Goal: Task Accomplishment & Management: Manage account settings

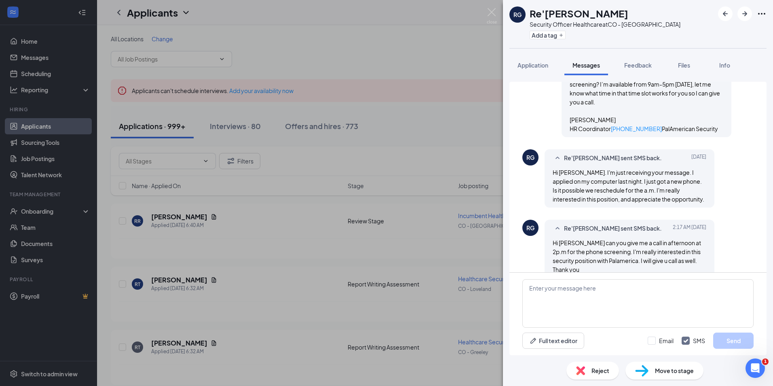
scroll to position [340, 0]
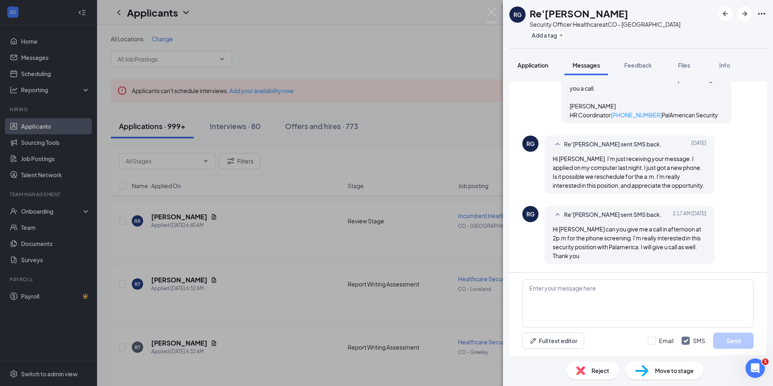
click at [532, 64] on span "Application" at bounding box center [533, 64] width 31 height 7
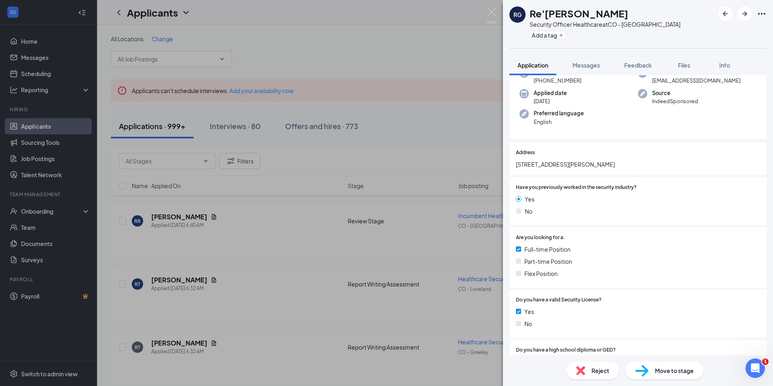
scroll to position [202, 0]
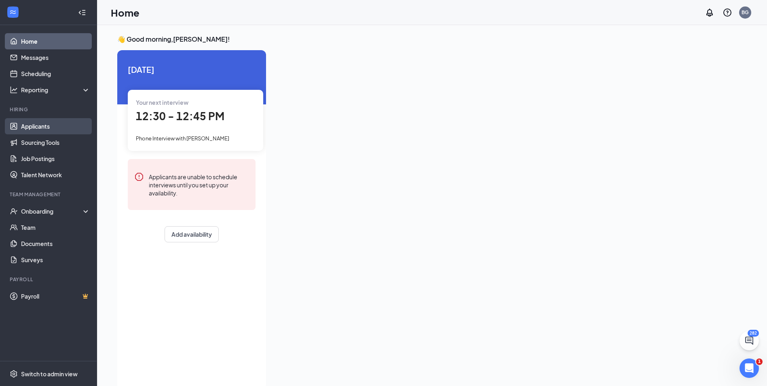
click at [32, 123] on link "Applicants" at bounding box center [55, 126] width 69 height 16
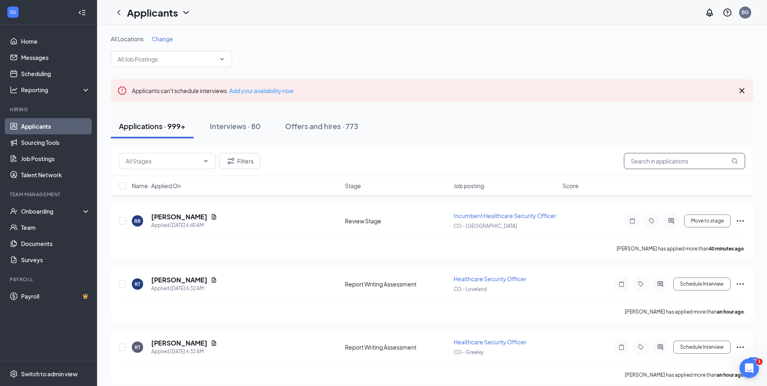
click at [667, 161] on input "text" at bounding box center [684, 161] width 121 height 16
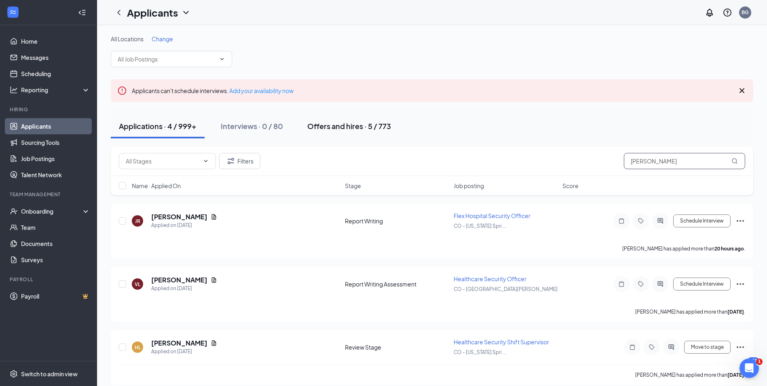
type input "lopez"
click at [340, 127] on div "Offers and hires · 5 / 773" at bounding box center [349, 126] width 84 height 10
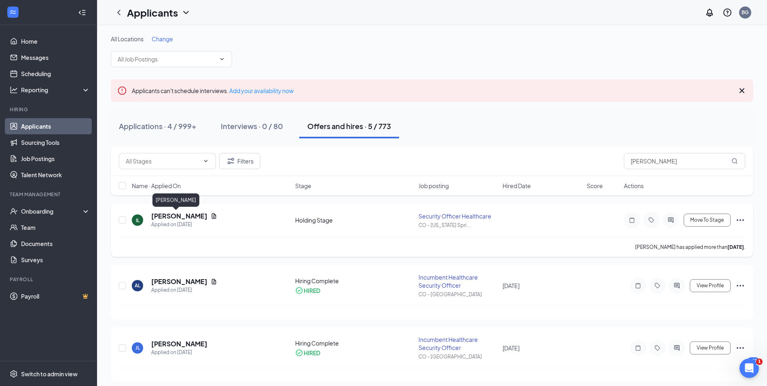
click at [174, 216] on h5 "Inez Lopez" at bounding box center [179, 216] width 56 height 9
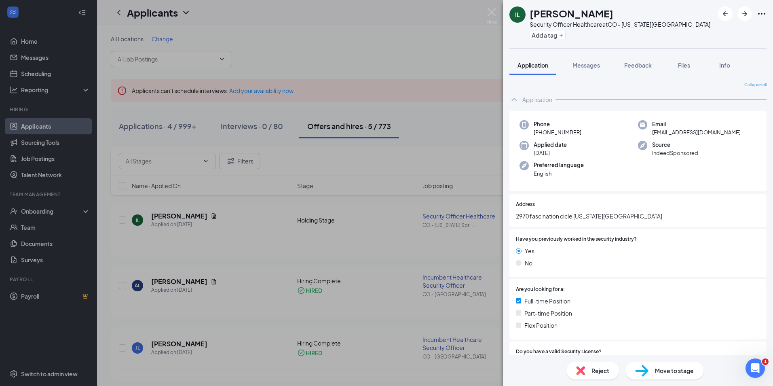
click at [683, 375] on div "Move to stage" at bounding box center [665, 371] width 78 height 18
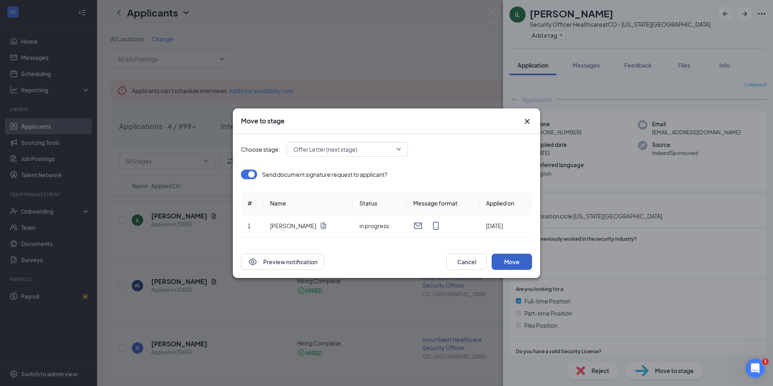
click at [510, 259] on button "Move" at bounding box center [512, 262] width 40 height 16
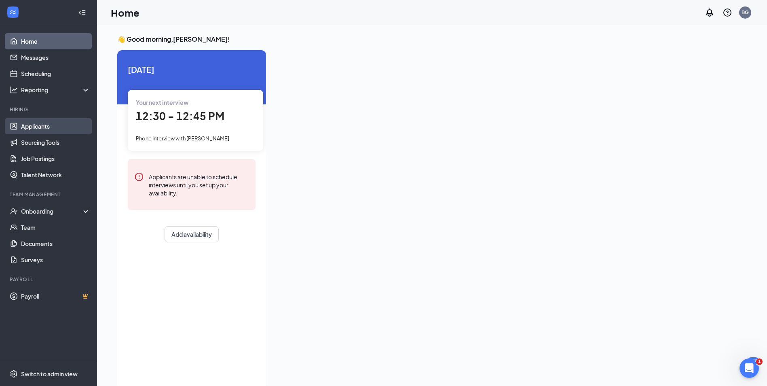
click at [29, 126] on link "Applicants" at bounding box center [55, 126] width 69 height 16
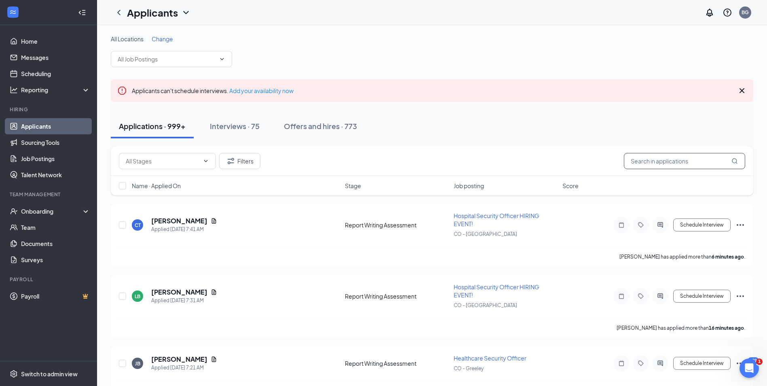
click at [683, 165] on input "text" at bounding box center [684, 161] width 121 height 16
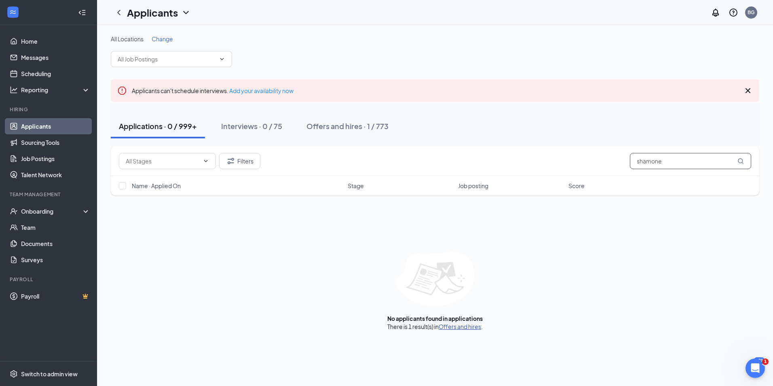
type input "shamone"
click at [470, 324] on link "Offers and hires" at bounding box center [460, 326] width 42 height 7
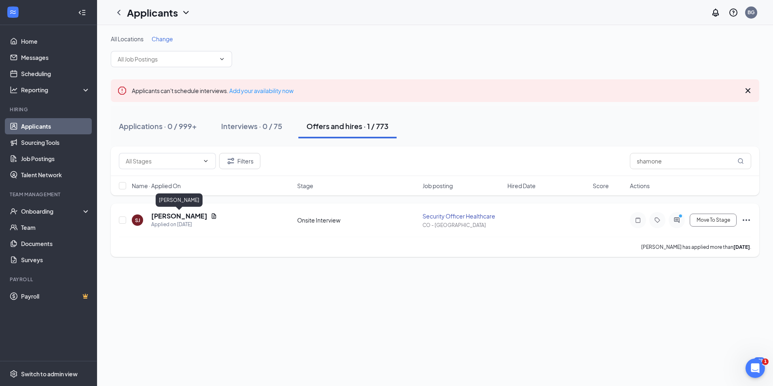
click at [176, 215] on h5 "Shamone Johnson" at bounding box center [179, 216] width 56 height 9
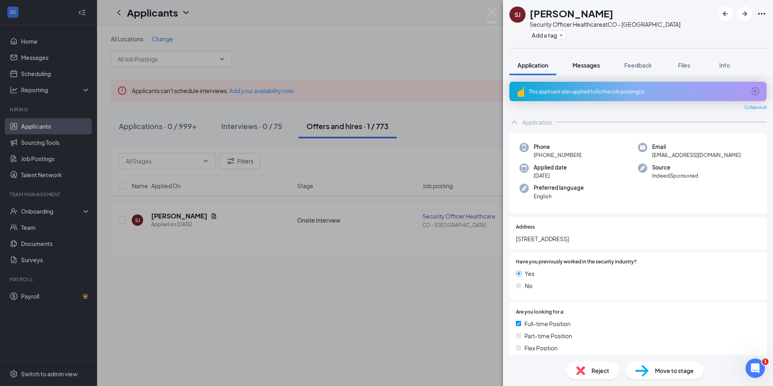
click at [599, 66] on span "Messages" at bounding box center [587, 64] width 28 height 7
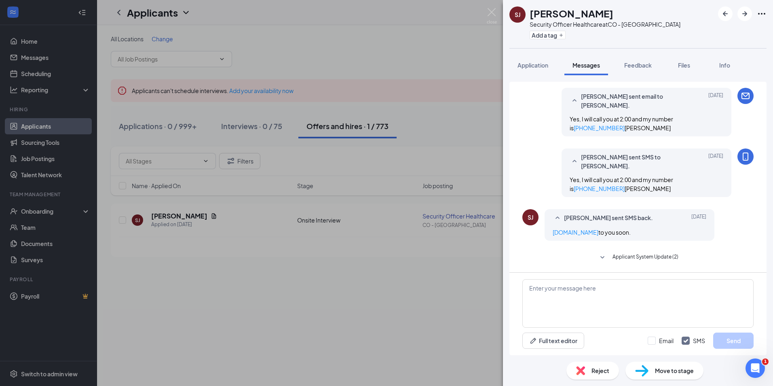
scroll to position [185, 0]
click at [594, 294] on textarea at bounding box center [638, 303] width 231 height 49
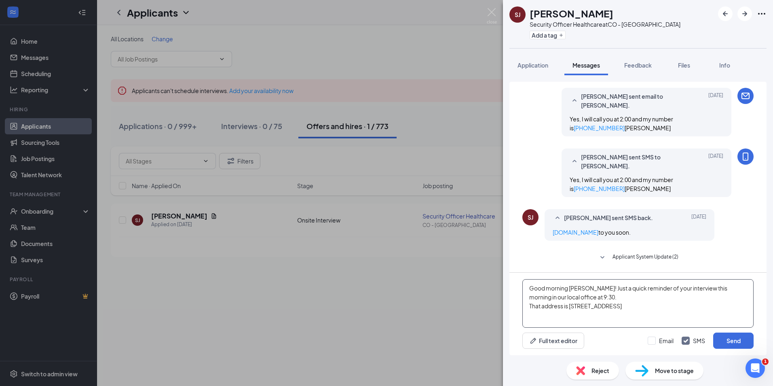
click at [724, 306] on textarea "Good morning Shamone! Just a quick reminder of your interview this morning in o…" at bounding box center [638, 303] width 231 height 49
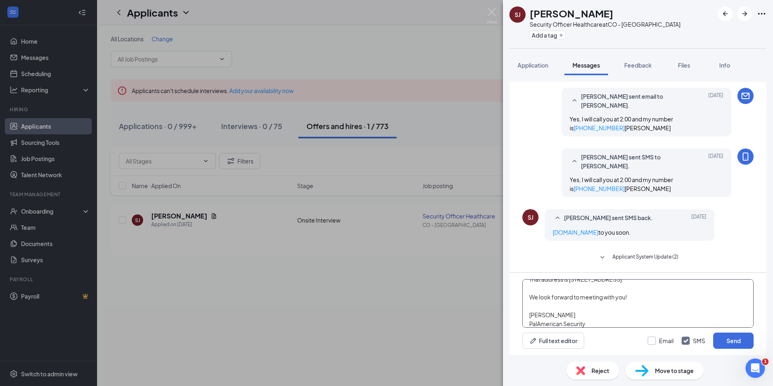
type textarea "Good morning Shamone! Just a quick reminder of your interview this morning in o…"
click at [652, 344] on input "Email" at bounding box center [661, 341] width 26 height 8
checkbox input "true"
click at [725, 342] on button "Send" at bounding box center [734, 341] width 40 height 16
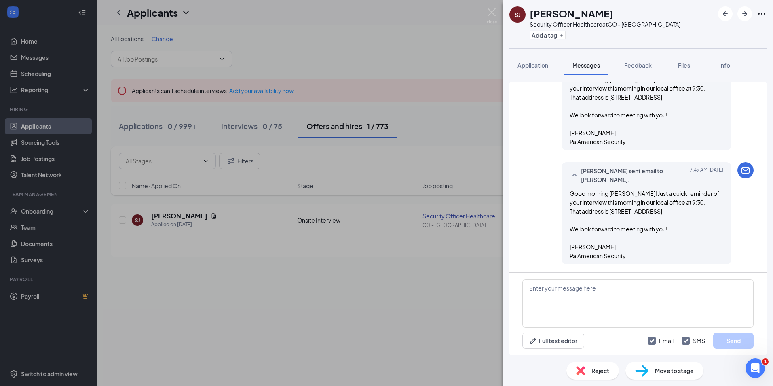
scroll to position [431, 0]
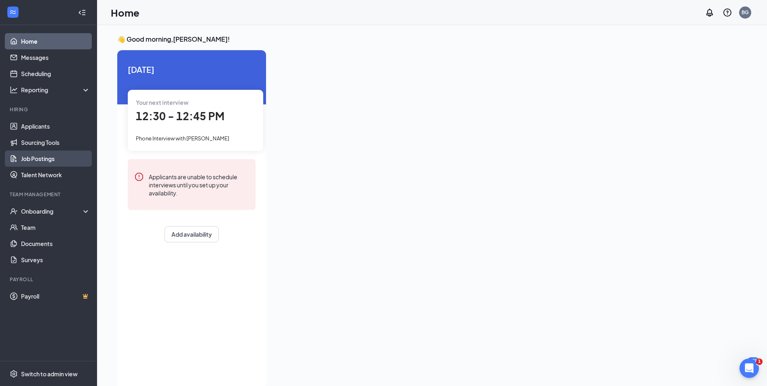
click at [50, 156] on link "Job Postings" at bounding box center [55, 158] width 69 height 16
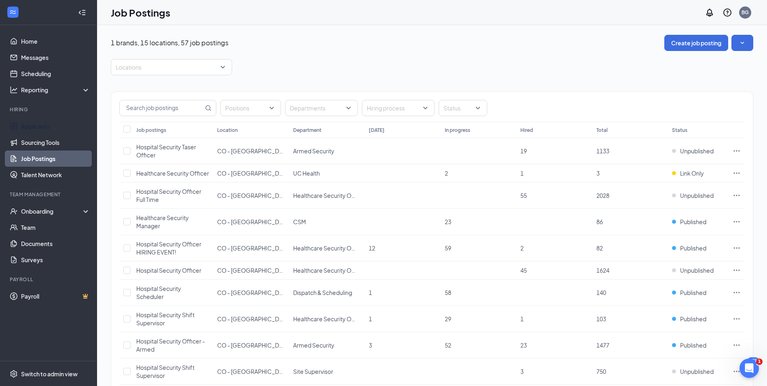
drag, startPoint x: 34, startPoint y: 125, endPoint x: 180, endPoint y: 58, distance: 159.8
click at [34, 124] on link "Applicants" at bounding box center [55, 126] width 69 height 16
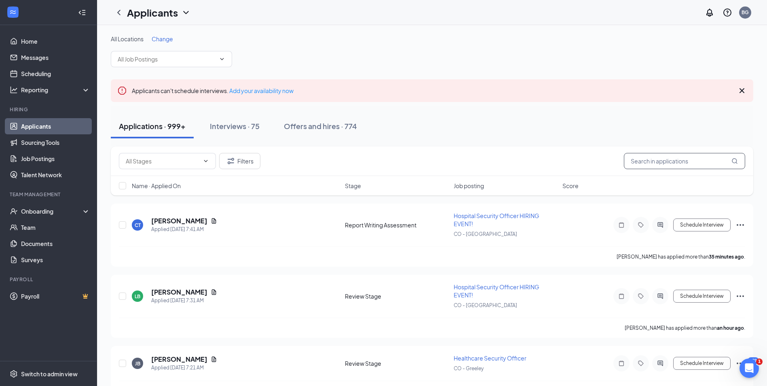
click at [673, 163] on input "text" at bounding box center [684, 161] width 121 height 16
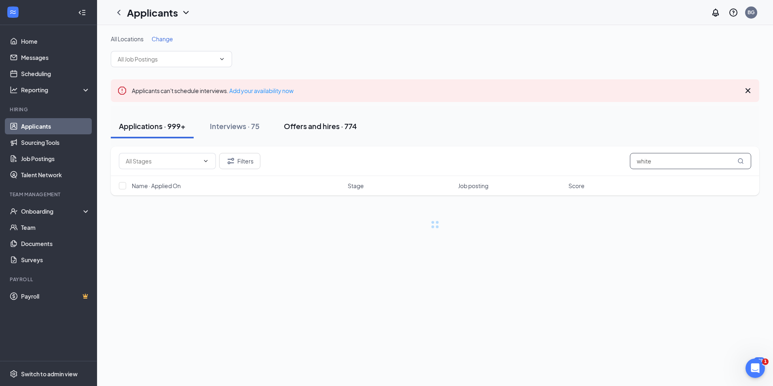
type input "white"
click at [313, 126] on div "Offers and hires · 774" at bounding box center [320, 126] width 73 height 10
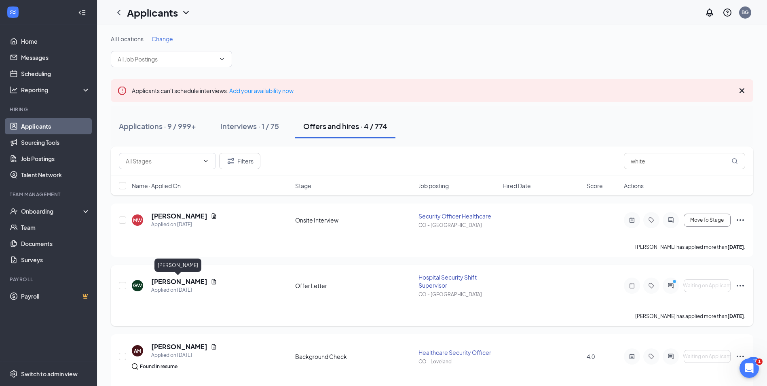
click at [168, 282] on h5 "[PERSON_NAME]" at bounding box center [179, 281] width 56 height 9
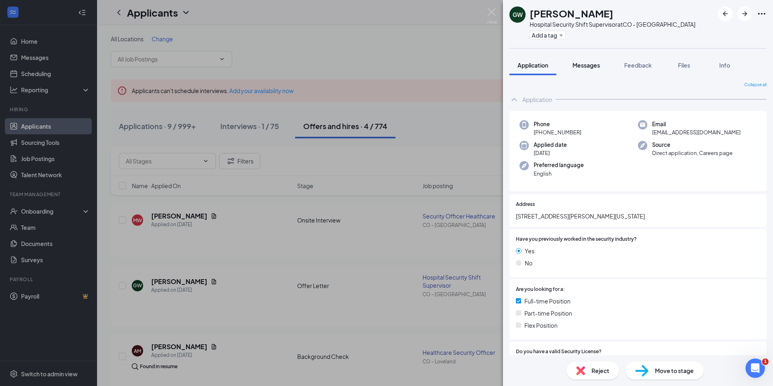
click at [595, 65] on span "Messages" at bounding box center [587, 64] width 28 height 7
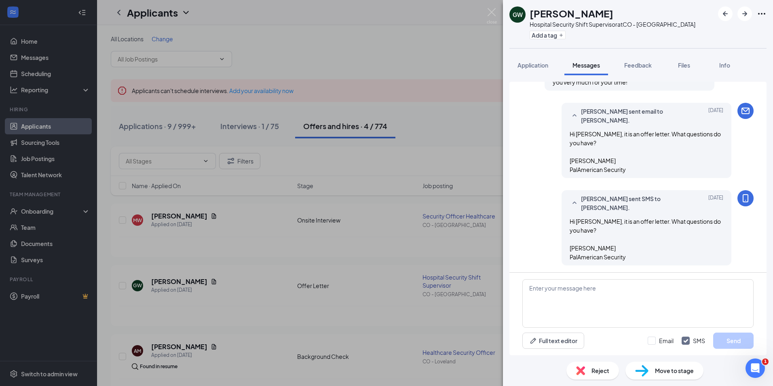
scroll to position [342, 0]
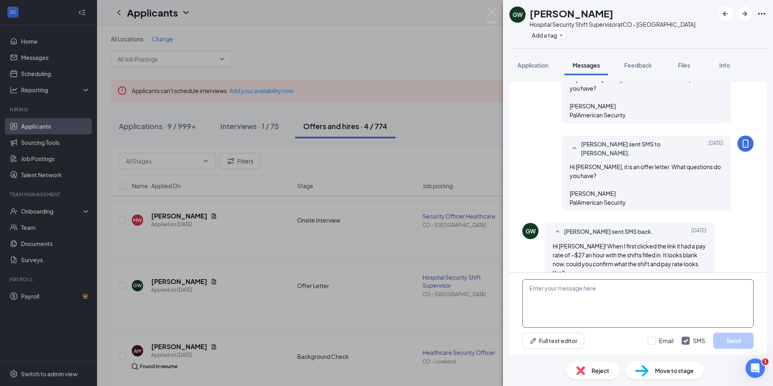
click at [570, 283] on textarea at bounding box center [638, 303] width 231 height 49
click at [760, 14] on icon "Ellipses" at bounding box center [762, 14] width 10 height 10
click at [706, 33] on link "View full application" at bounding box center [718, 32] width 87 height 8
click at [627, 294] on textarea "Hi, the payrate is $27.50 and" at bounding box center [638, 303] width 231 height 49
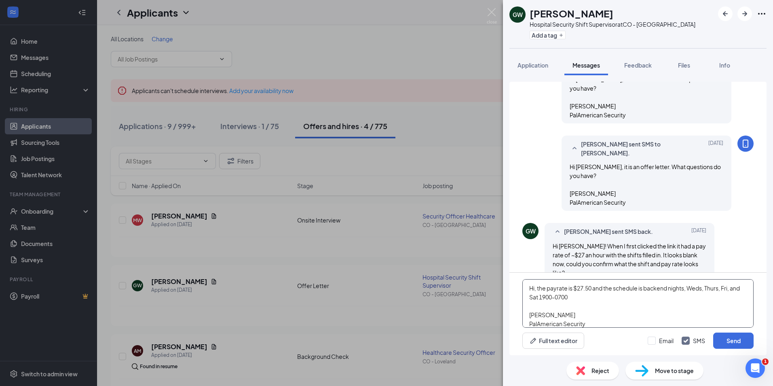
click at [587, 297] on textarea "Hi, the payrate is $27.50 and the schedule is backend nights, Weds, Thurs, Fri,…" at bounding box center [638, 303] width 231 height 49
click at [537, 284] on textarea "Hi, the payrate is $27.50 and the schedule is backend nights, Weds, Thurs, Fri,…" at bounding box center [638, 303] width 231 height 49
type textarea "Hi Gregory! Apologies for that, the payrate is $27.50 and the schedule is backe…"
click at [732, 337] on button "Send" at bounding box center [734, 341] width 40 height 16
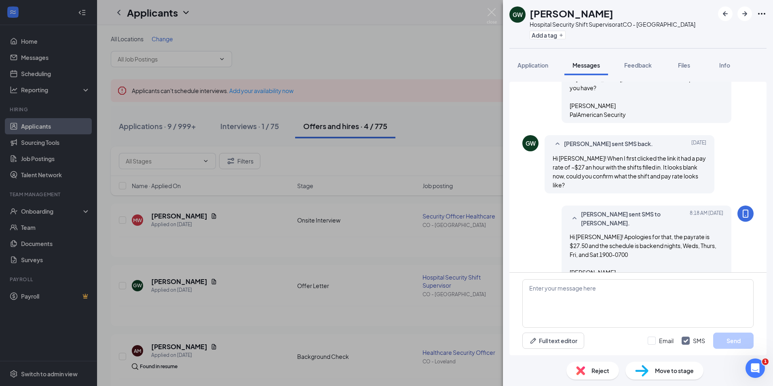
scroll to position [430, 0]
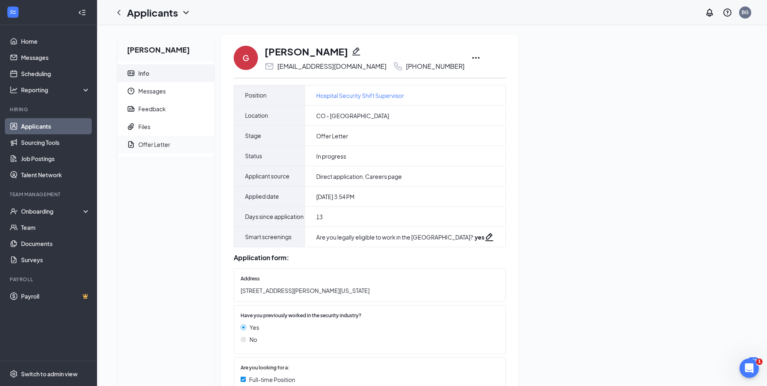
click at [162, 145] on div "Offer Letter" at bounding box center [154, 144] width 32 height 8
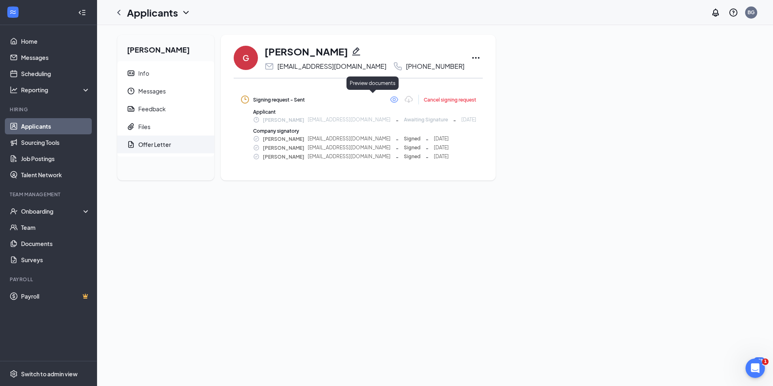
click at [390, 99] on icon "Eye" at bounding box center [395, 100] width 10 height 10
click at [115, 12] on icon "ChevronLeft" at bounding box center [119, 13] width 10 height 10
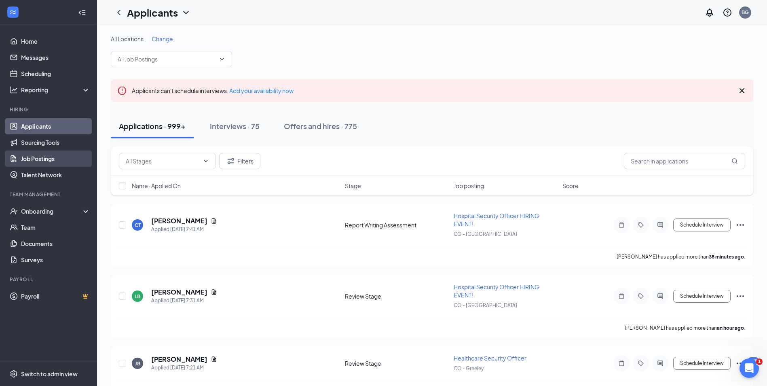
click at [37, 155] on link "Job Postings" at bounding box center [55, 158] width 69 height 16
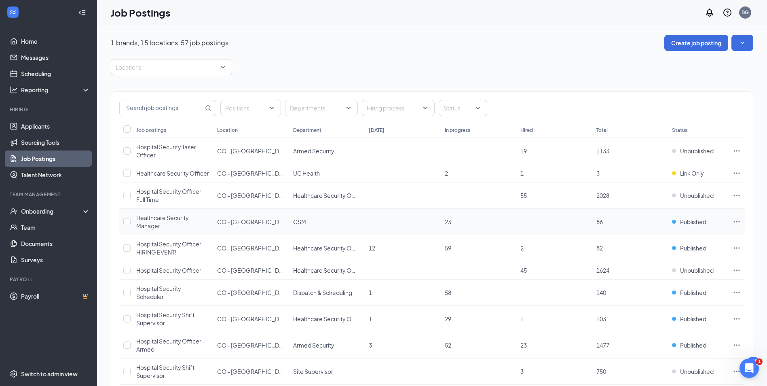
click at [738, 226] on icon "Ellipses" at bounding box center [737, 222] width 8 height 8
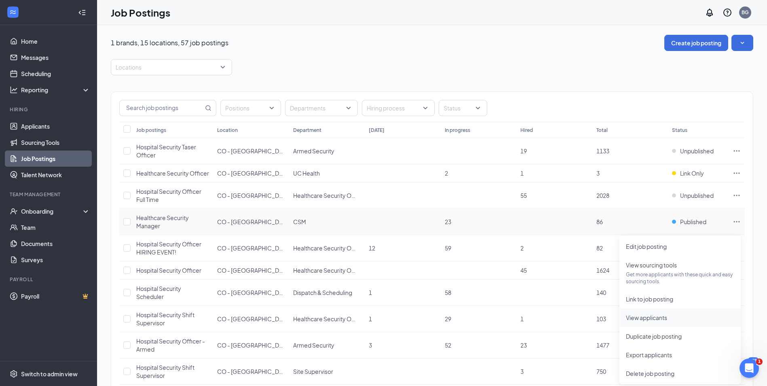
click at [648, 318] on span "View applicants" at bounding box center [646, 317] width 41 height 7
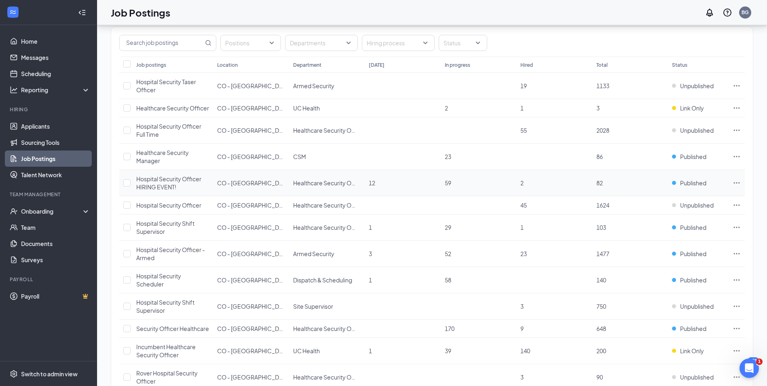
scroll to position [81, 0]
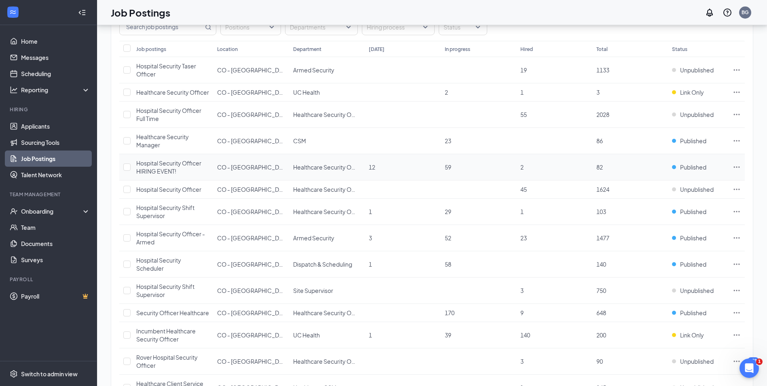
click at [736, 171] on icon "Ellipses" at bounding box center [737, 167] width 8 height 8
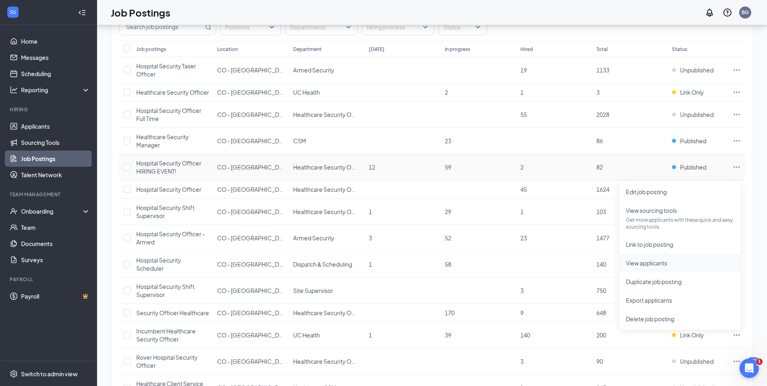
click at [635, 263] on span "View applicants" at bounding box center [646, 262] width 41 height 7
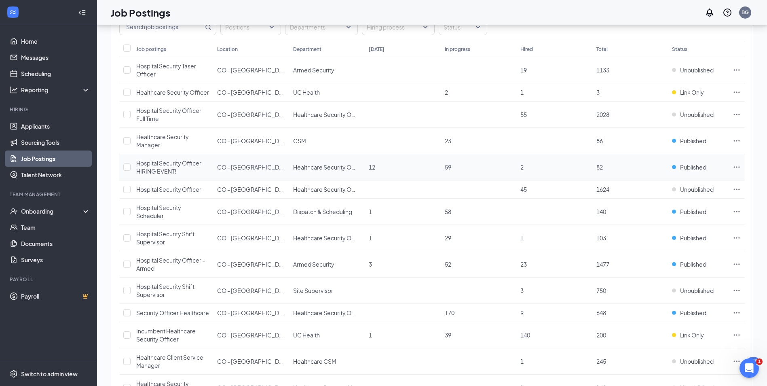
scroll to position [121, 0]
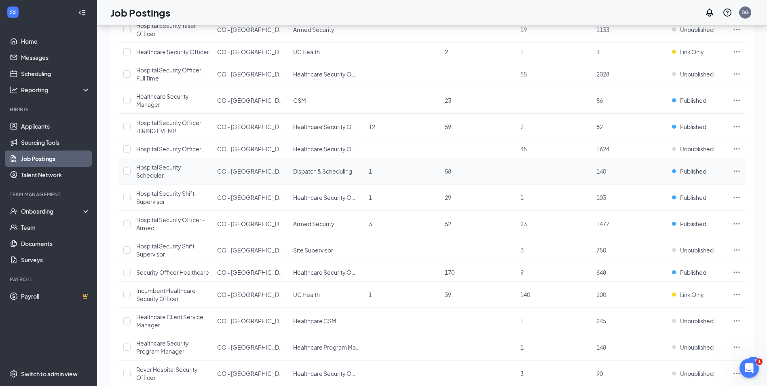
click at [738, 175] on icon "Ellipses" at bounding box center [737, 171] width 8 height 8
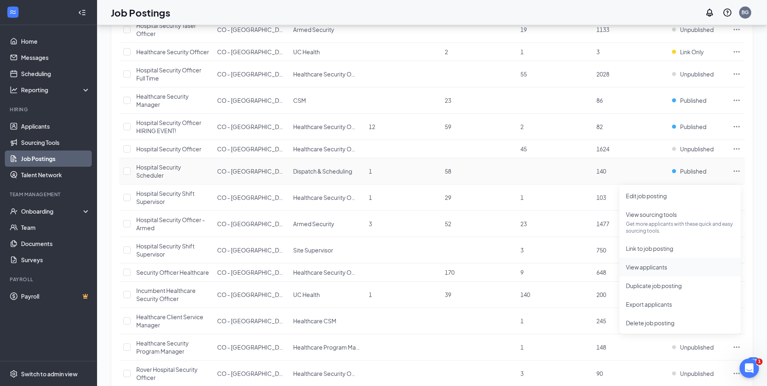
click at [645, 266] on span "View applicants" at bounding box center [646, 266] width 41 height 7
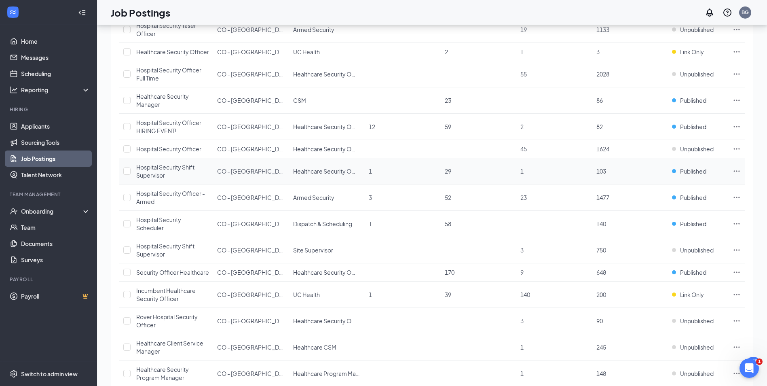
click at [739, 175] on icon "Ellipses" at bounding box center [737, 171] width 8 height 8
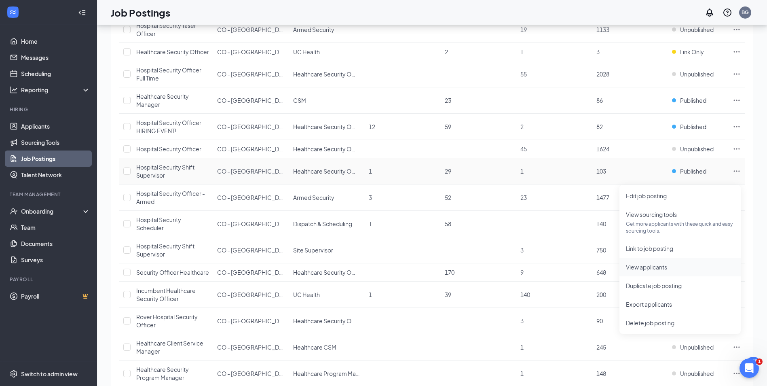
click at [660, 268] on span "View applicants" at bounding box center [646, 266] width 41 height 7
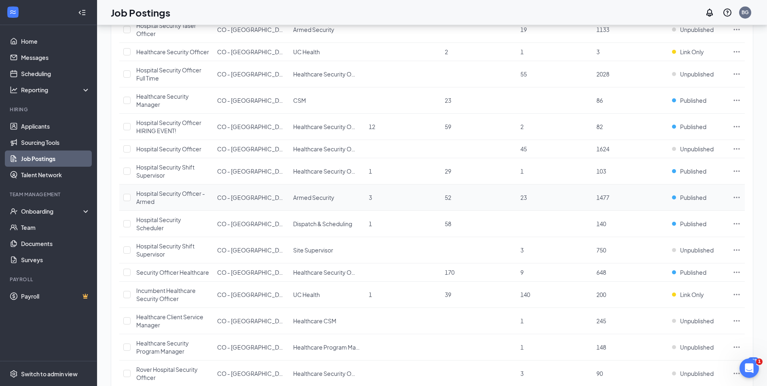
click at [737, 198] on icon "Ellipses" at bounding box center [737, 197] width 6 height 1
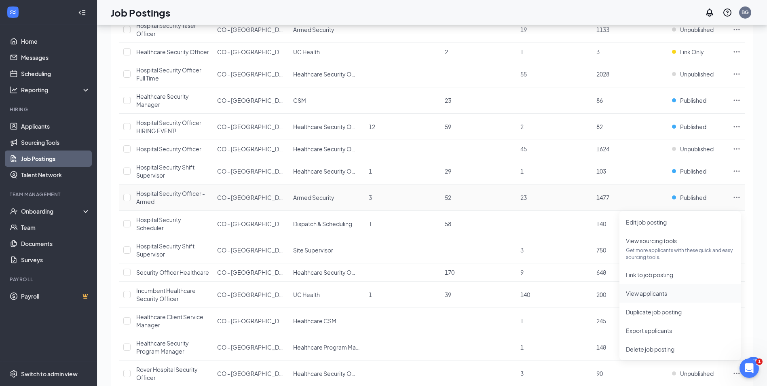
click at [659, 293] on span "View applicants" at bounding box center [646, 293] width 41 height 7
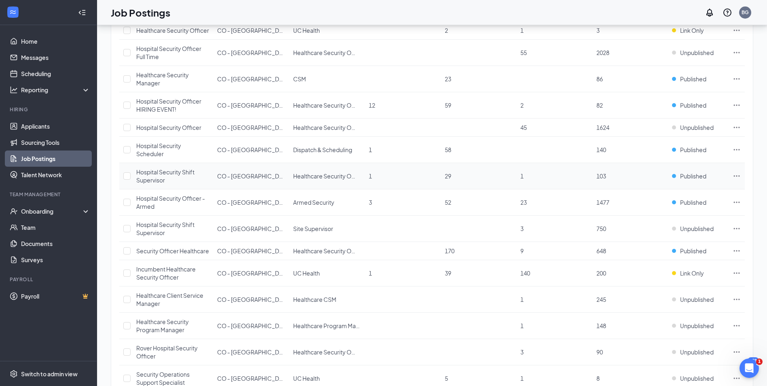
scroll to position [162, 0]
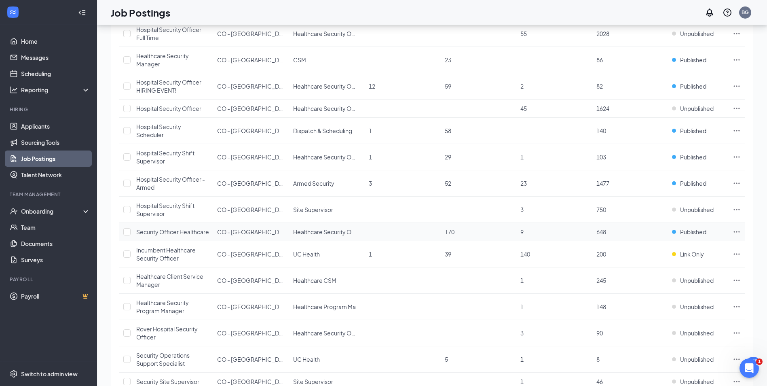
click at [736, 236] on icon "Ellipses" at bounding box center [737, 232] width 8 height 8
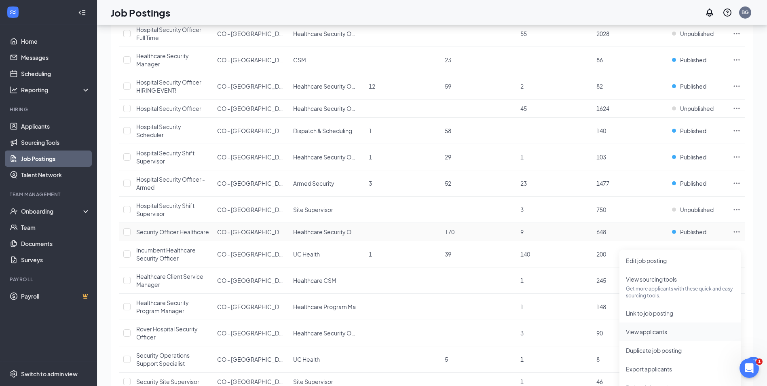
click at [640, 329] on span "View applicants" at bounding box center [646, 331] width 41 height 7
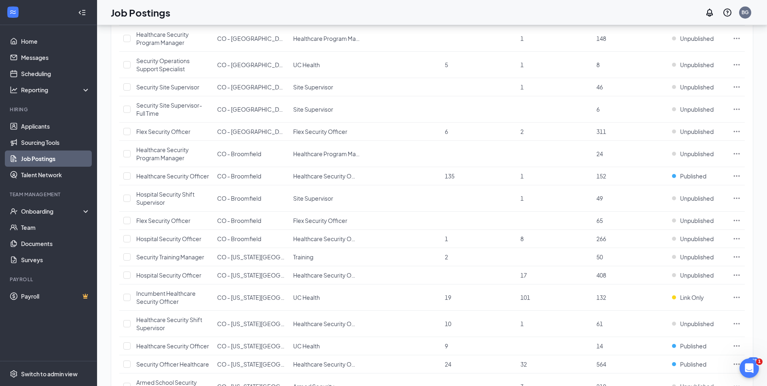
scroll to position [485, 0]
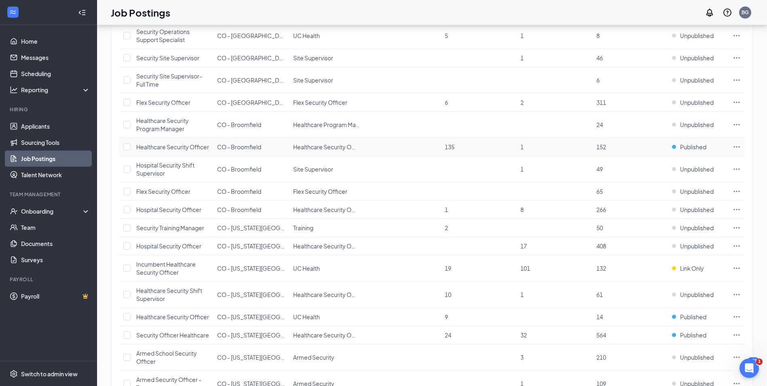
click at [735, 151] on icon "Ellipses" at bounding box center [737, 147] width 8 height 8
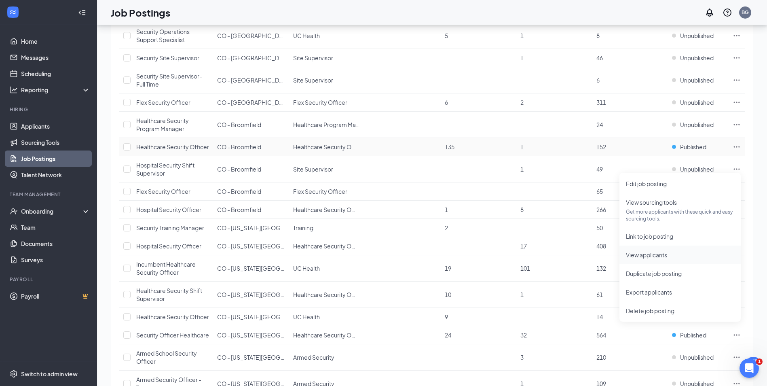
click at [651, 252] on span "View applicants" at bounding box center [646, 254] width 41 height 7
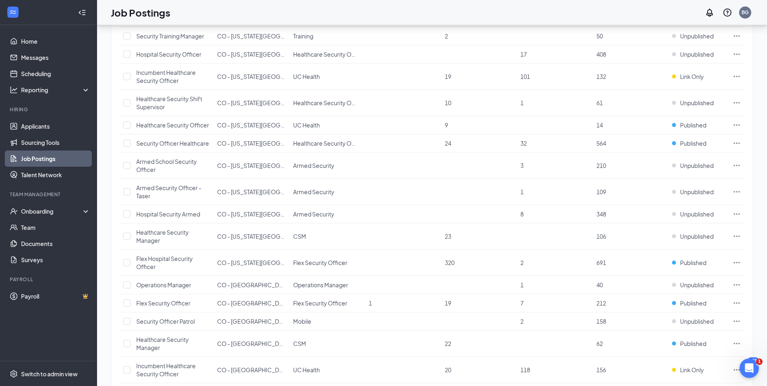
scroll to position [688, 0]
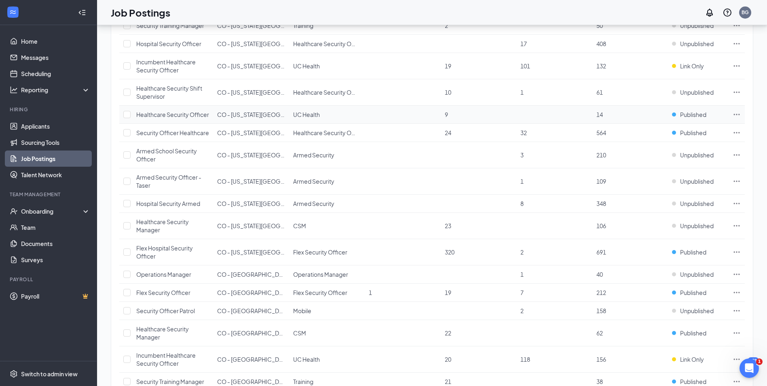
click at [737, 119] on icon "Ellipses" at bounding box center [737, 114] width 8 height 8
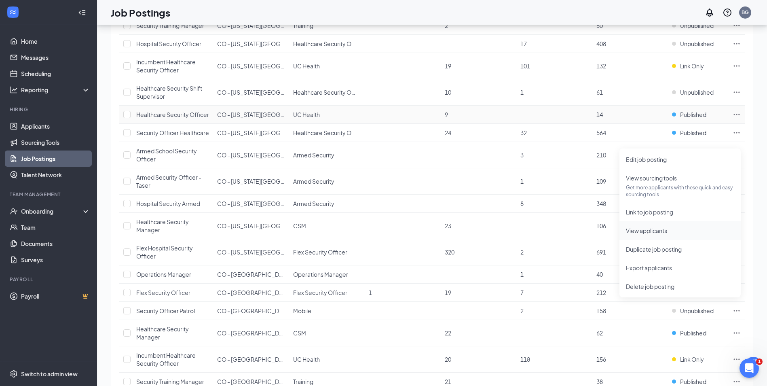
click at [647, 231] on span "View applicants" at bounding box center [646, 230] width 41 height 7
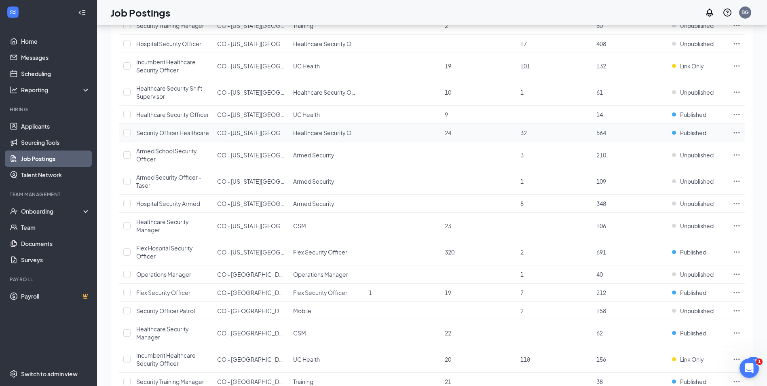
click at [736, 137] on icon "Ellipses" at bounding box center [737, 133] width 8 height 8
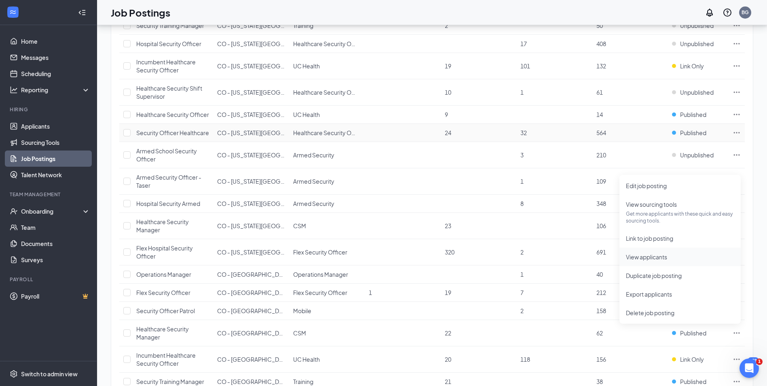
click at [661, 257] on span "View applicants" at bounding box center [646, 256] width 41 height 7
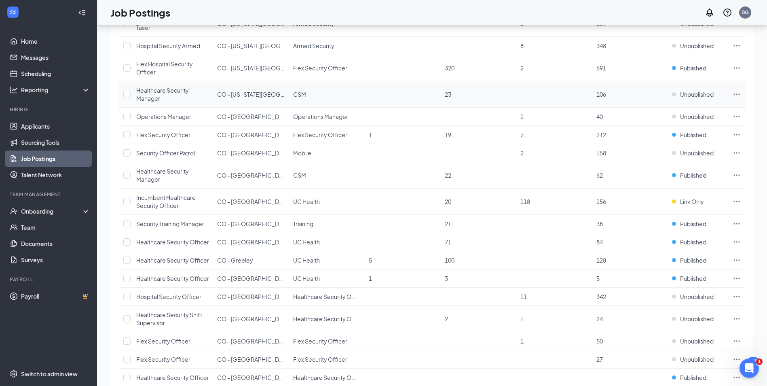
scroll to position [849, 0]
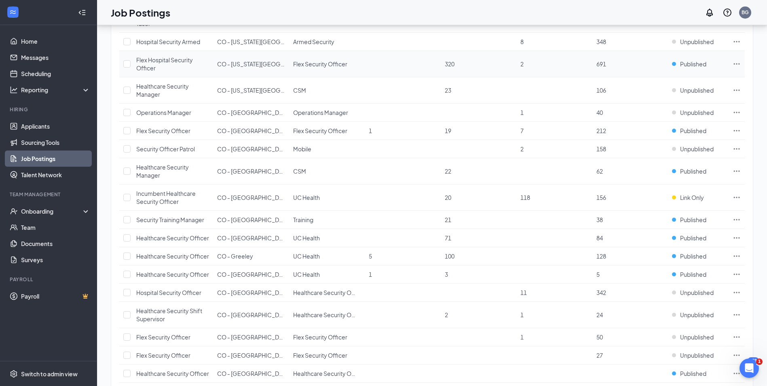
click at [737, 68] on icon "Ellipses" at bounding box center [737, 64] width 8 height 8
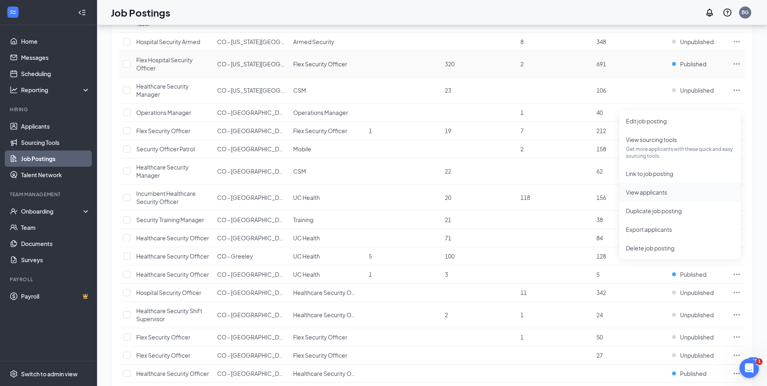
click at [661, 190] on span "View applicants" at bounding box center [646, 192] width 41 height 7
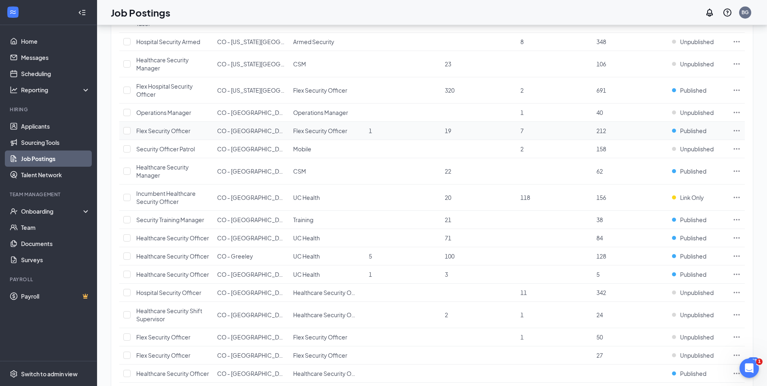
click at [737, 135] on icon "Ellipses" at bounding box center [737, 131] width 8 height 8
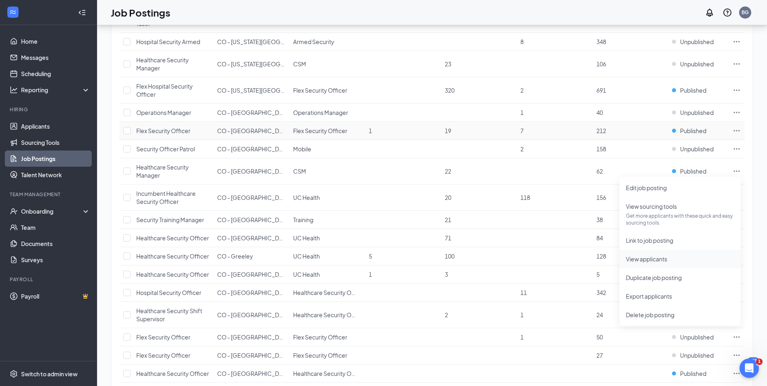
click at [651, 260] on span "View applicants" at bounding box center [646, 258] width 41 height 7
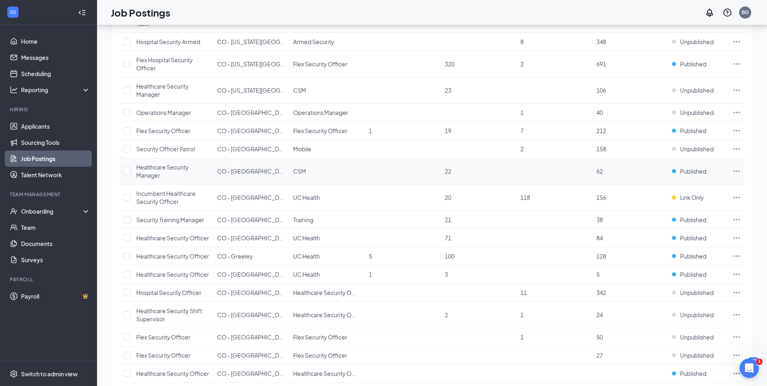
click at [738, 175] on icon "Ellipses" at bounding box center [737, 171] width 8 height 8
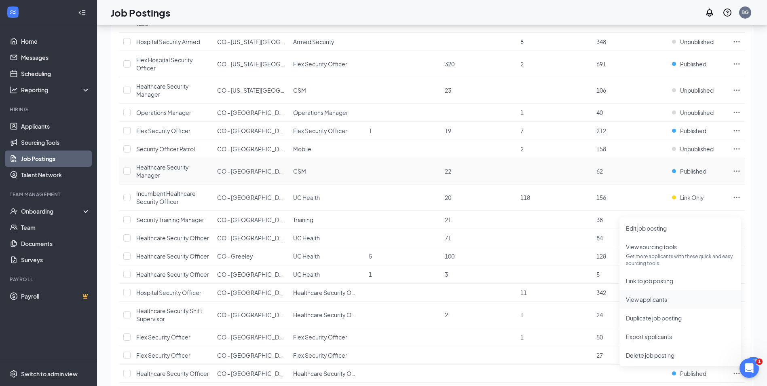
click at [656, 301] on span "View applicants" at bounding box center [646, 299] width 41 height 7
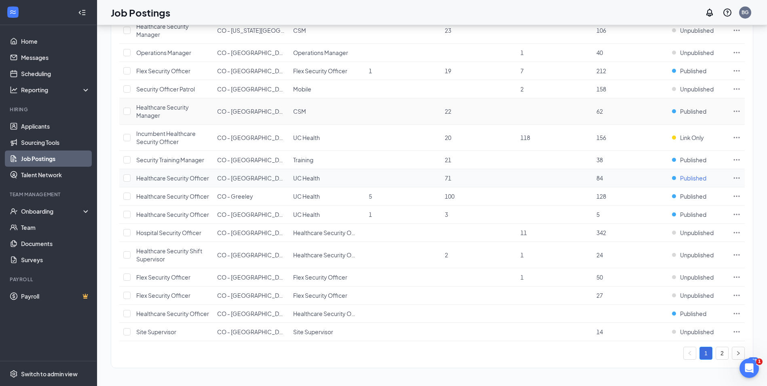
scroll to position [971, 0]
click at [738, 156] on icon "Ellipses" at bounding box center [737, 160] width 8 height 8
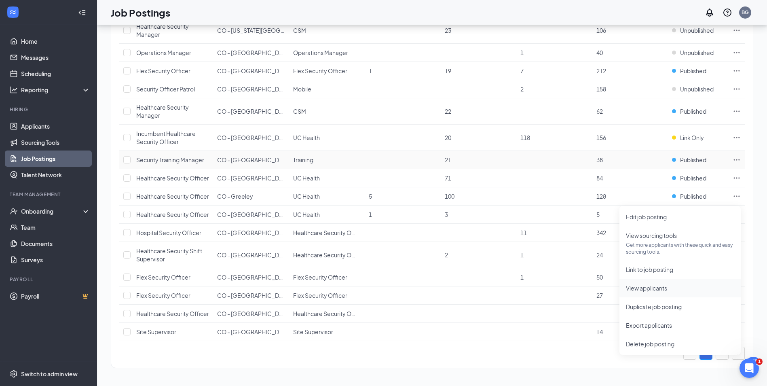
click at [635, 284] on span "View applicants" at bounding box center [646, 287] width 41 height 7
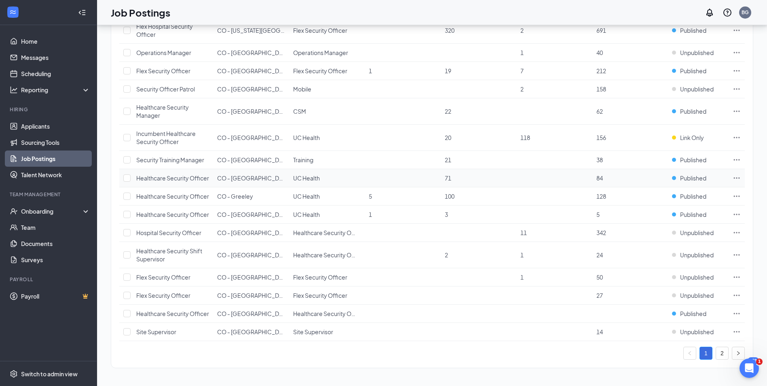
click at [736, 174] on icon "Ellipses" at bounding box center [737, 178] width 8 height 8
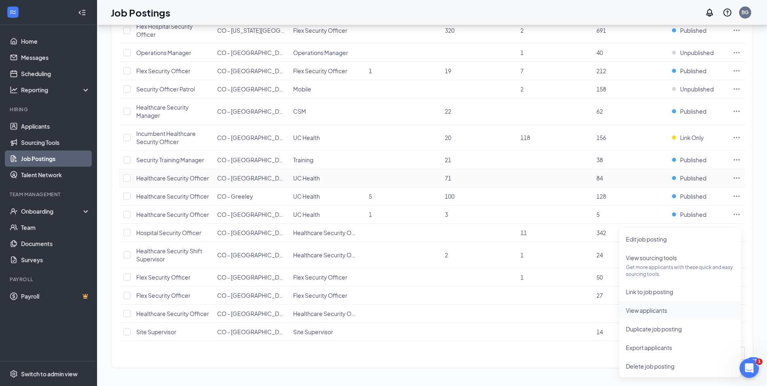
click at [660, 307] on span "View applicants" at bounding box center [646, 310] width 41 height 7
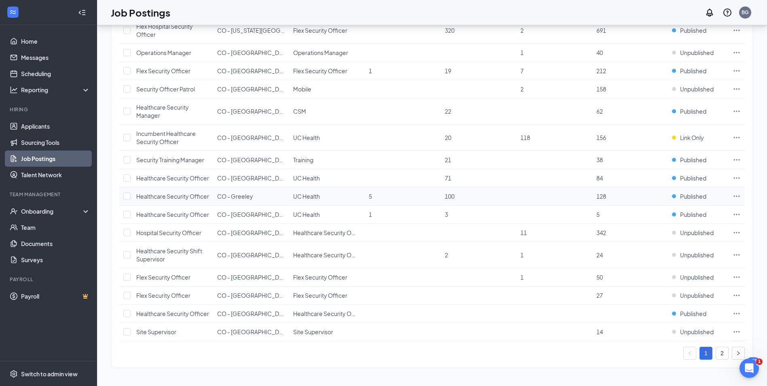
click at [734, 192] on icon "Ellipses" at bounding box center [737, 196] width 8 height 8
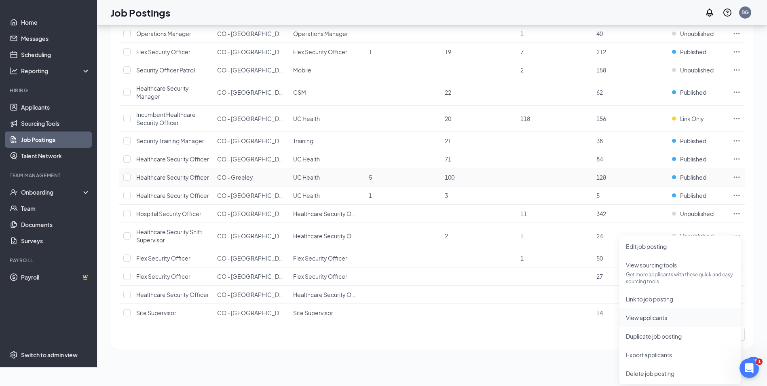
click at [636, 314] on span "View applicants" at bounding box center [646, 317] width 41 height 7
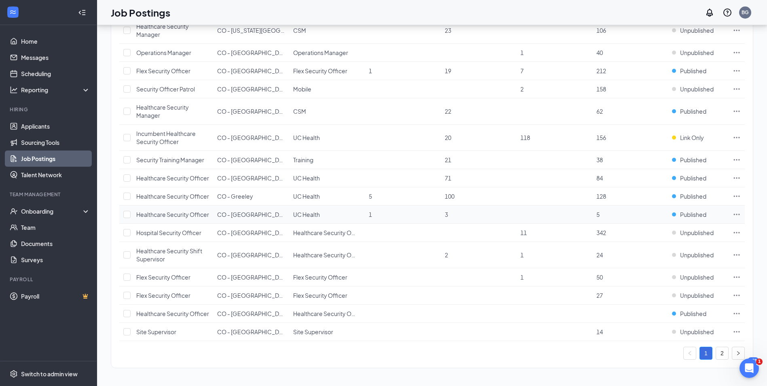
click at [737, 213] on icon "Ellipses" at bounding box center [737, 214] width 8 height 8
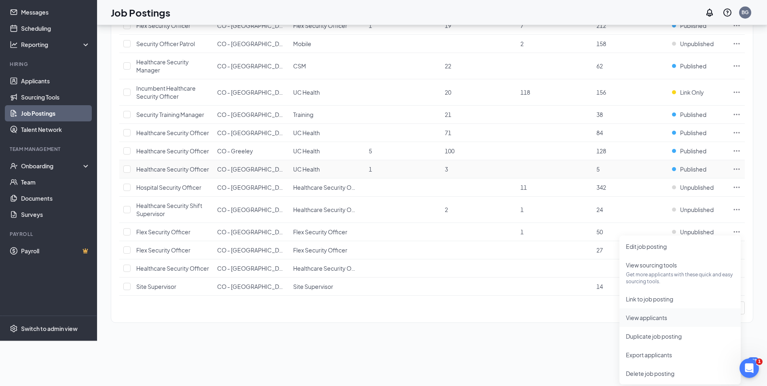
click at [663, 314] on span "View applicants" at bounding box center [646, 317] width 41 height 7
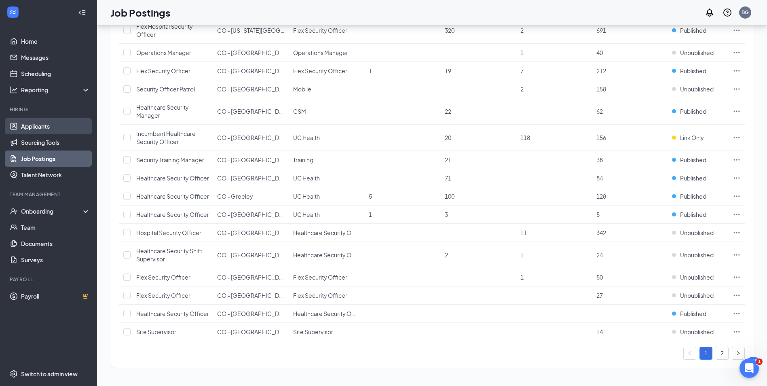
click at [38, 126] on link "Applicants" at bounding box center [55, 126] width 69 height 16
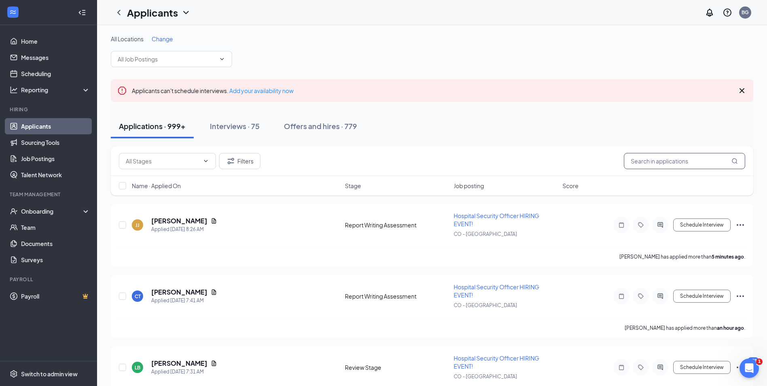
click at [669, 161] on input "text" at bounding box center [684, 161] width 121 height 16
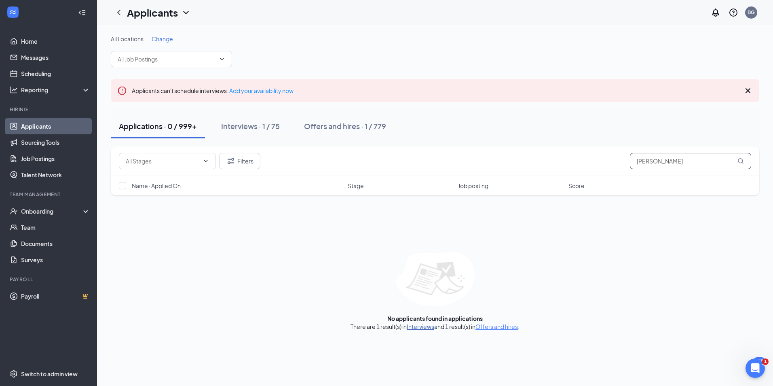
type input "zalewski"
click at [424, 326] on link "Interviews" at bounding box center [421, 326] width 28 height 7
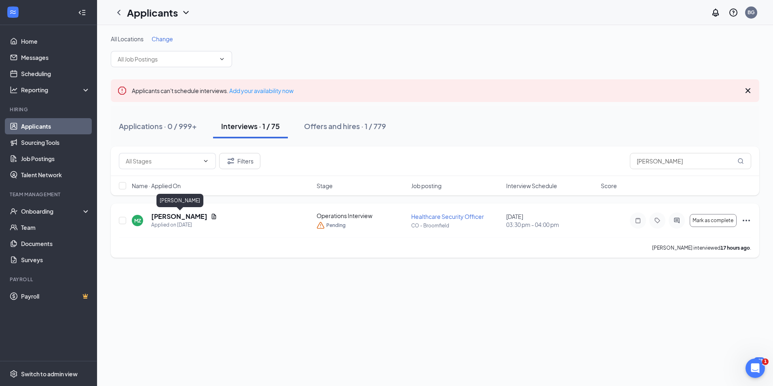
click at [186, 217] on h5 "MICHAEL ZALEWSKI" at bounding box center [179, 216] width 56 height 9
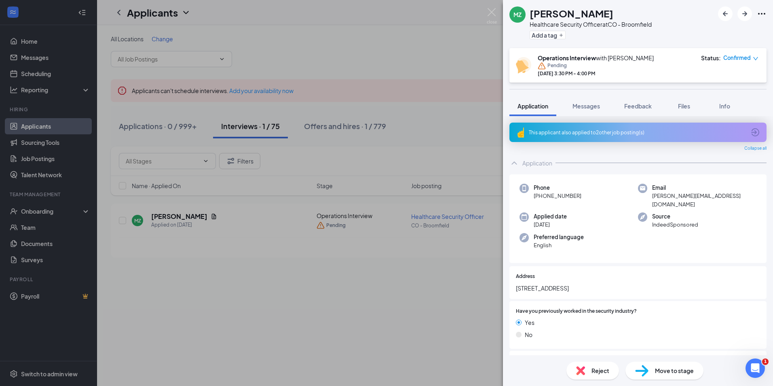
click at [741, 56] on span "Confirmed" at bounding box center [738, 58] width 28 height 8
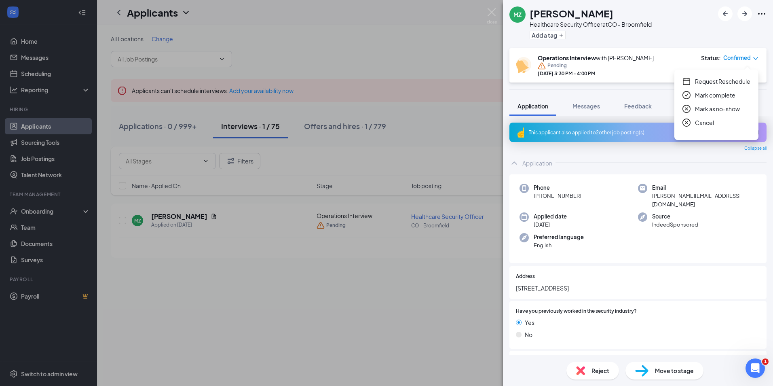
click at [723, 94] on span "Mark complete" at bounding box center [715, 95] width 40 height 9
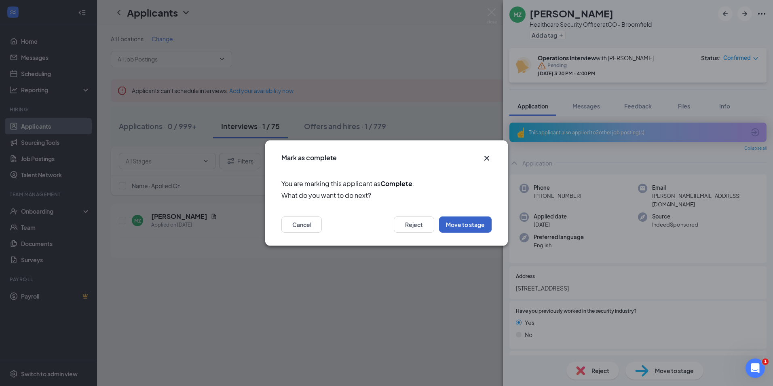
click at [480, 226] on button "Move to stage" at bounding box center [465, 224] width 53 height 16
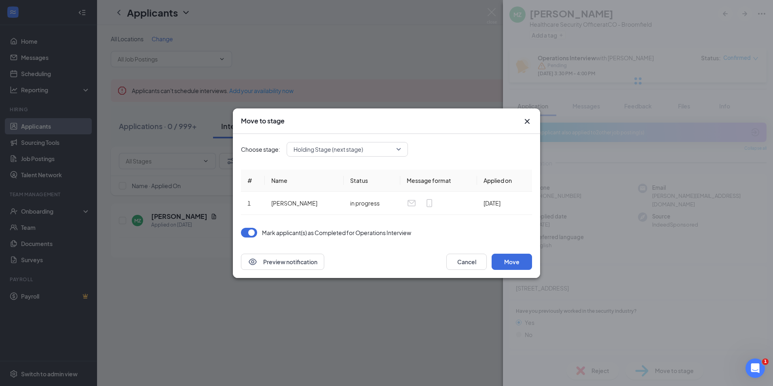
click at [363, 151] on span "Holding Stage (next stage)" at bounding box center [329, 149] width 70 height 12
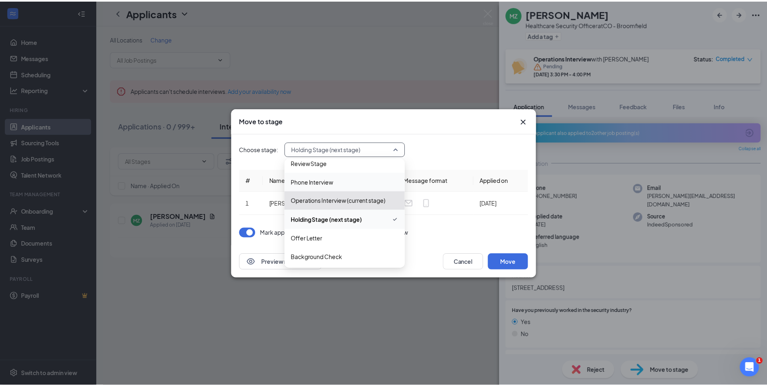
scroll to position [49, 0]
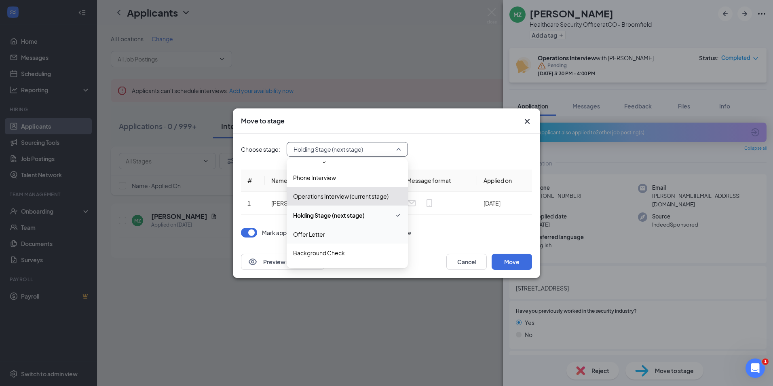
click at [306, 237] on span "Offer Letter" at bounding box center [309, 234] width 32 height 9
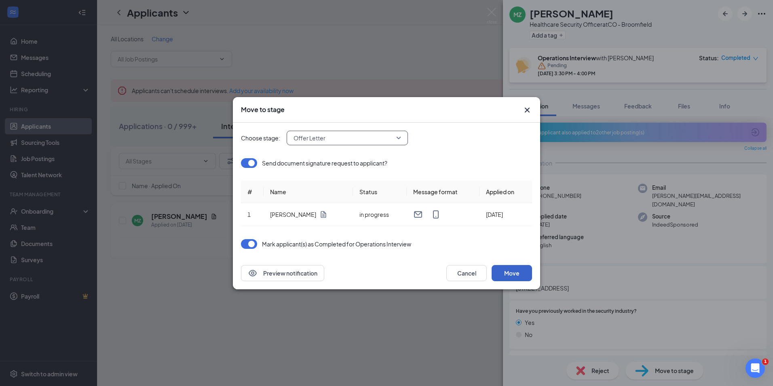
click at [508, 271] on button "Move" at bounding box center [512, 273] width 40 height 16
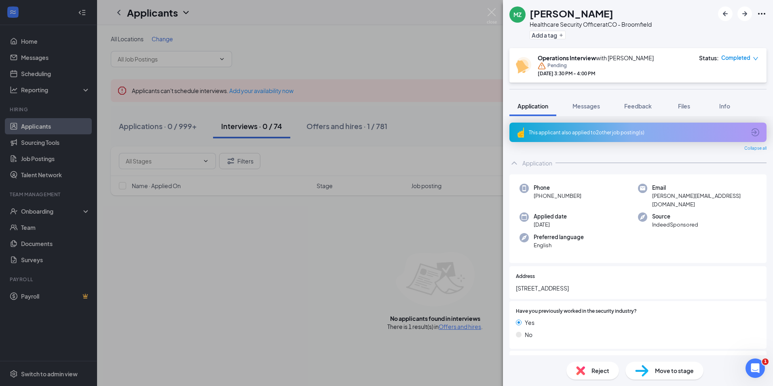
drag, startPoint x: 579, startPoint y: 195, endPoint x: 541, endPoint y: 196, distance: 38.0
click at [541, 196] on span "+1 (732) 977-7046" at bounding box center [558, 196] width 48 height 8
drag, startPoint x: 541, startPoint y: 196, endPoint x: 546, endPoint y: 196, distance: 5.3
copy span "(732) 977-7046"
drag, startPoint x: 735, startPoint y: 197, endPoint x: 649, endPoint y: 197, distance: 85.8
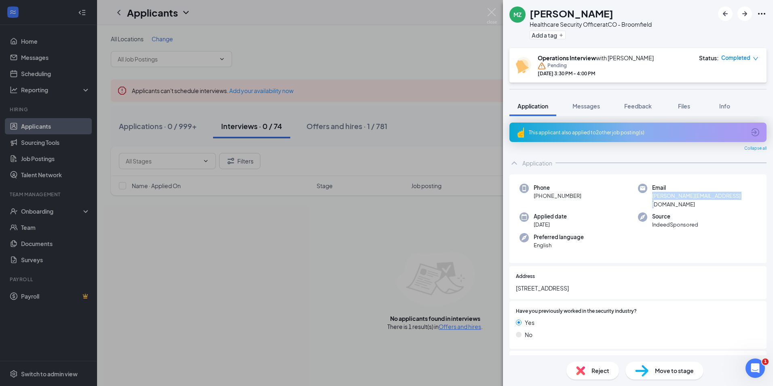
click at [649, 197] on div "Email zalewski.michael222@gmail.com" at bounding box center [697, 196] width 119 height 25
drag, startPoint x: 649, startPoint y: 197, endPoint x: 656, endPoint y: 197, distance: 7.3
copy span "zalewski.michael222@gmail.com"
drag, startPoint x: 580, startPoint y: 197, endPoint x: 541, endPoint y: 198, distance: 39.3
click at [541, 198] on div "Phone +1 (732) 977-7046" at bounding box center [579, 196] width 119 height 25
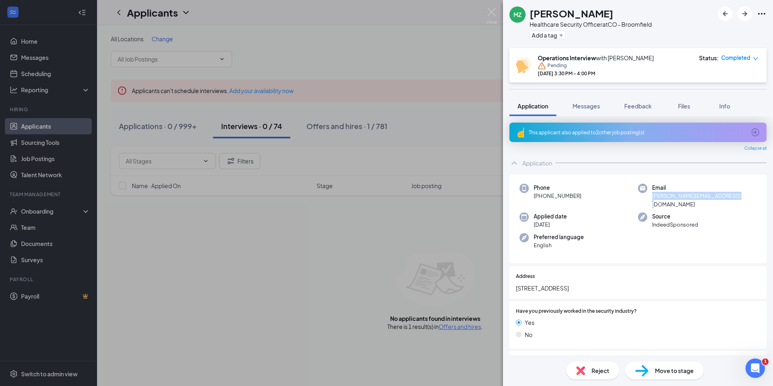
drag, startPoint x: 541, startPoint y: 198, endPoint x: 550, endPoint y: 195, distance: 9.6
copy span "(732) 977-7046"
click at [28, 211] on div "MZ MICHAEL ZALEWSKI Healthcare Security Officer at CO - Broomfield Add a tag Op…" at bounding box center [386, 193] width 773 height 386
click at [52, 210] on div "MZ MICHAEL ZALEWSKI Healthcare Security Officer at CO - Broomfield Add a tag Op…" at bounding box center [386, 193] width 773 height 386
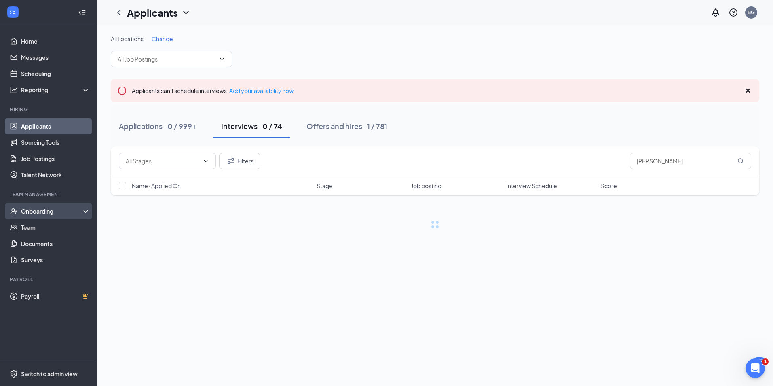
click at [47, 213] on div "Onboarding" at bounding box center [52, 211] width 62 height 8
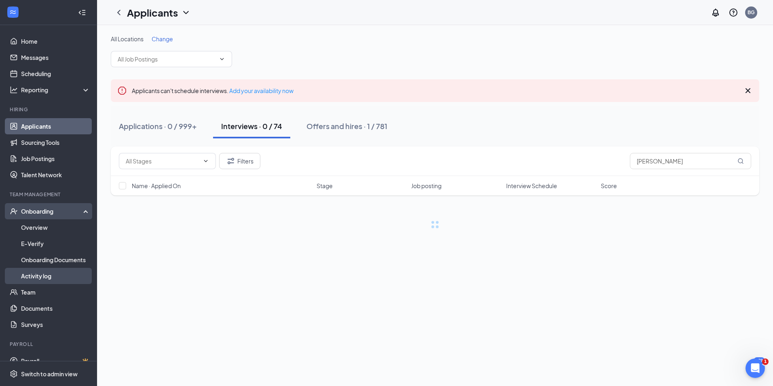
click at [49, 277] on link "Activity log" at bounding box center [55, 276] width 69 height 16
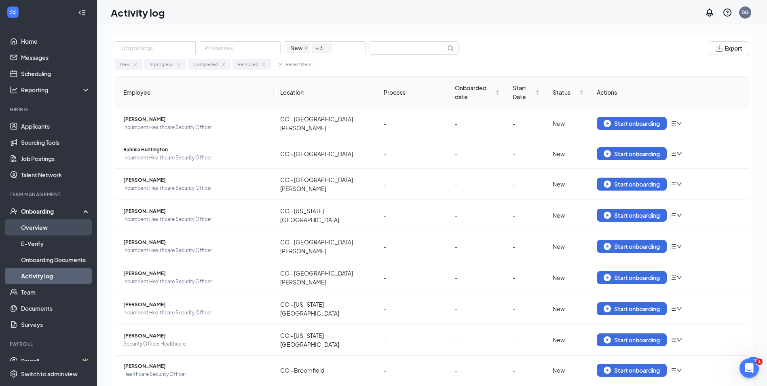
click at [49, 223] on link "Overview" at bounding box center [55, 227] width 69 height 16
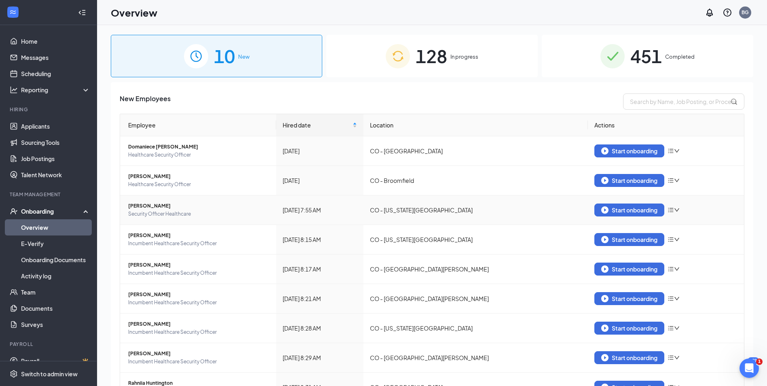
click at [674, 208] on icon "down" at bounding box center [677, 210] width 6 height 6
click at [730, 227] on div "Remove from onboarding" at bounding box center [712, 227] width 87 height 8
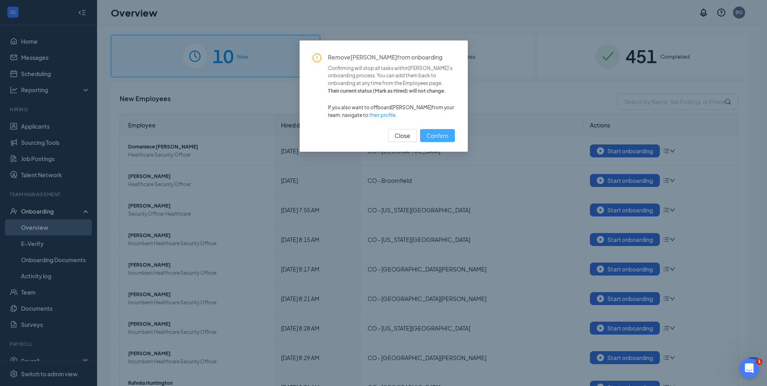
click at [441, 134] on span "Confirm" at bounding box center [438, 135] width 22 height 9
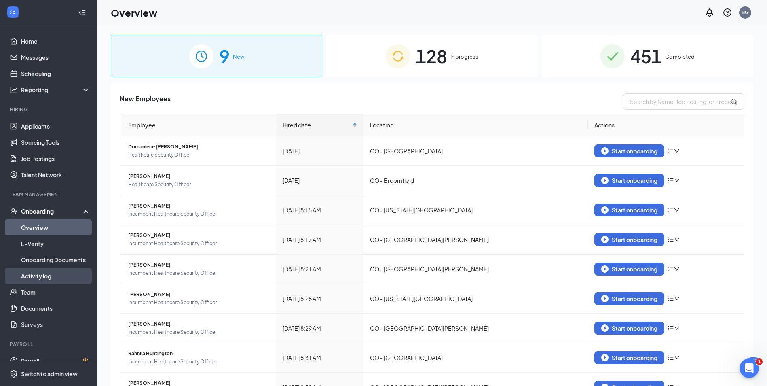
click at [31, 277] on link "Activity log" at bounding box center [55, 276] width 69 height 16
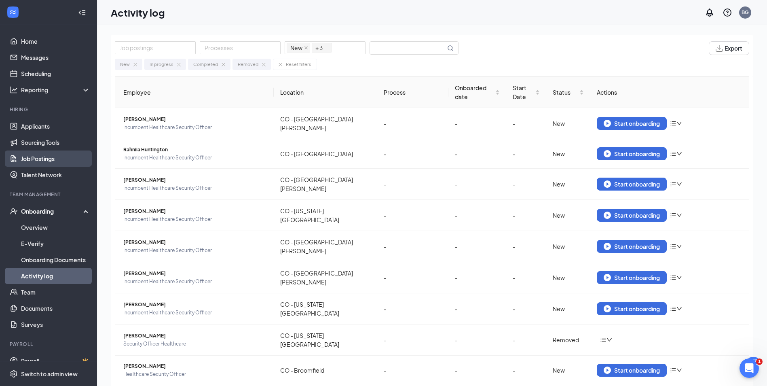
click at [46, 160] on link "Job Postings" at bounding box center [55, 158] width 69 height 16
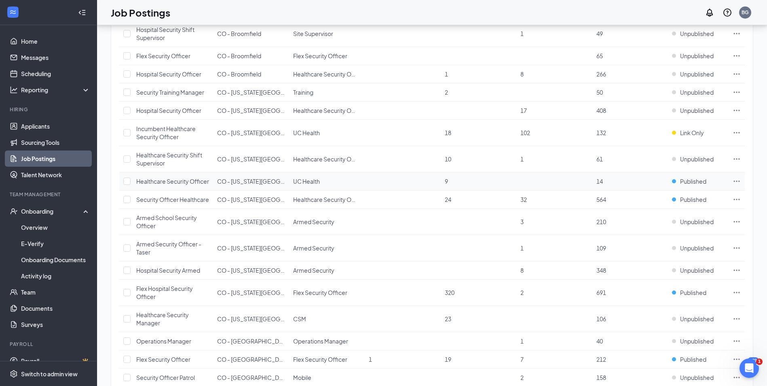
scroll to position [607, 0]
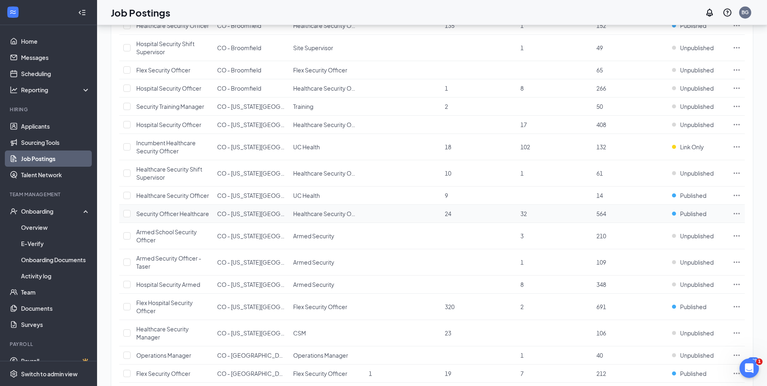
click at [161, 217] on span "Security Officer Healthcare" at bounding box center [172, 213] width 73 height 7
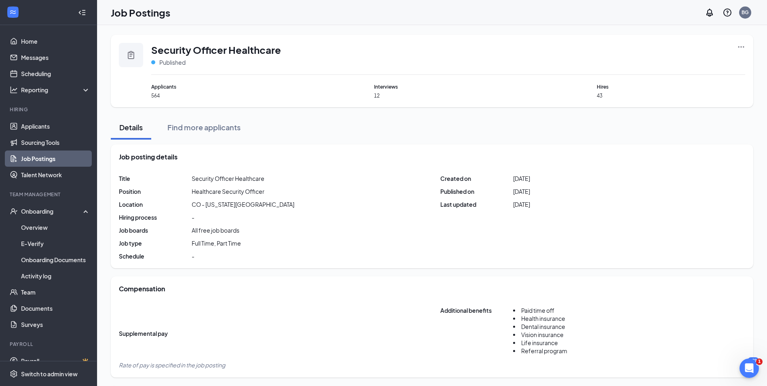
click at [742, 46] on icon "Ellipses" at bounding box center [741, 47] width 8 height 8
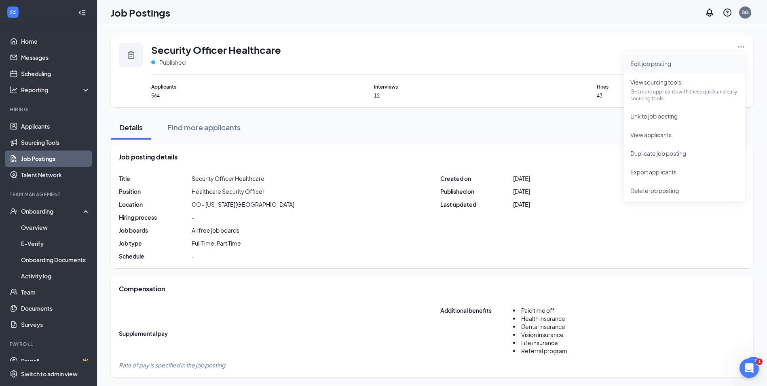
click at [655, 61] on span "Edit job posting" at bounding box center [651, 63] width 41 height 7
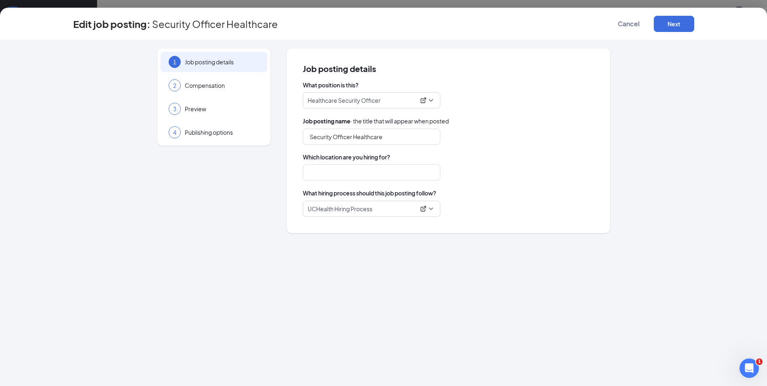
type input "CO - Colorado Springs"
click at [383, 208] on p "UCHealth Hiring Process" at bounding box center [362, 209] width 108 height 8
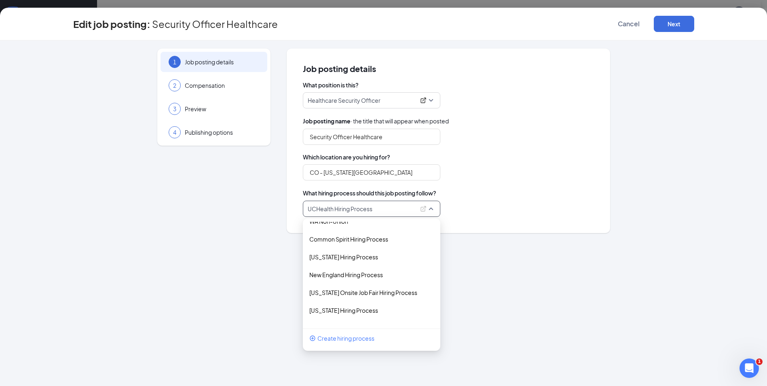
scroll to position [366, 0]
click at [367, 250] on div "Common Spirit Hiring Process" at bounding box center [372, 257] width 138 height 18
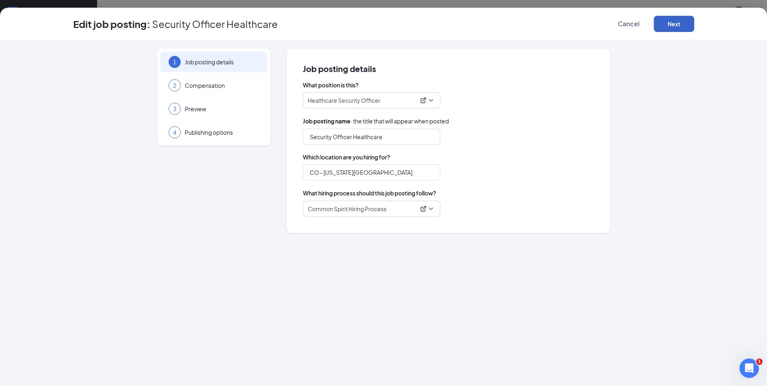
click at [667, 23] on button "Next" at bounding box center [674, 24] width 40 height 16
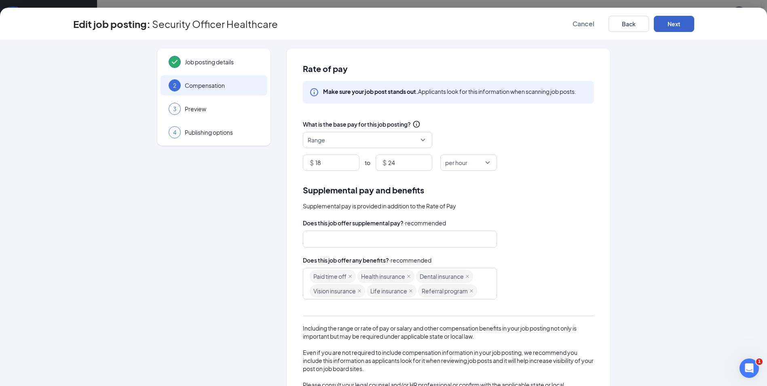
click at [674, 25] on button "Next" at bounding box center [674, 24] width 40 height 16
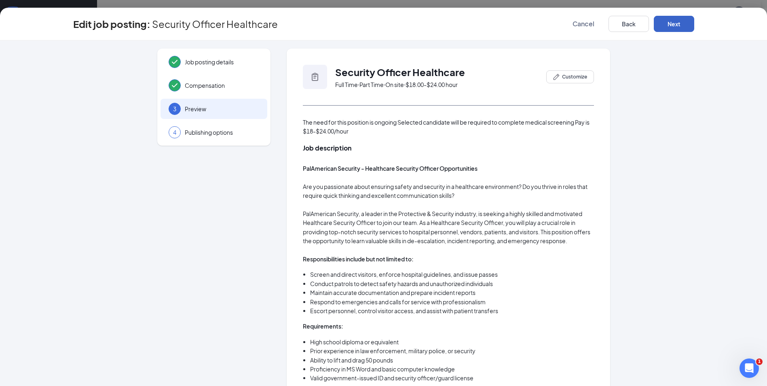
click at [674, 22] on button "Next" at bounding box center [674, 24] width 40 height 16
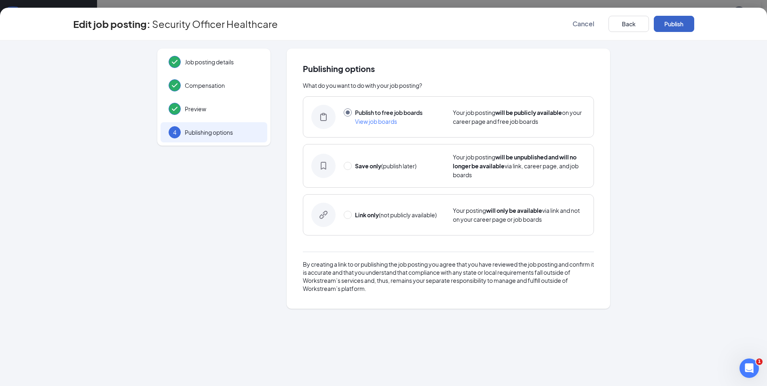
click at [682, 20] on button "Publish" at bounding box center [674, 24] width 40 height 16
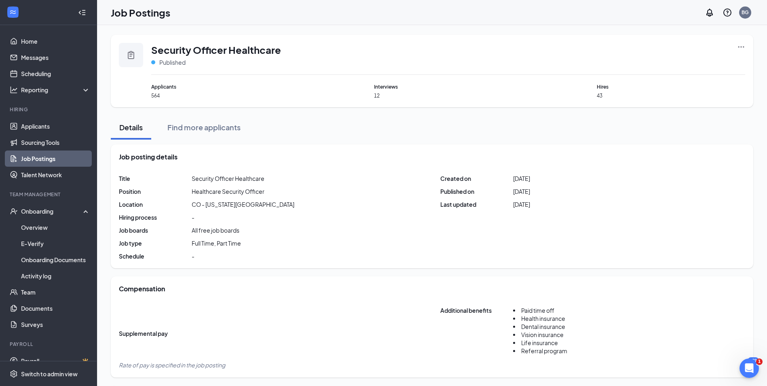
click at [47, 159] on link "Job Postings" at bounding box center [55, 158] width 69 height 16
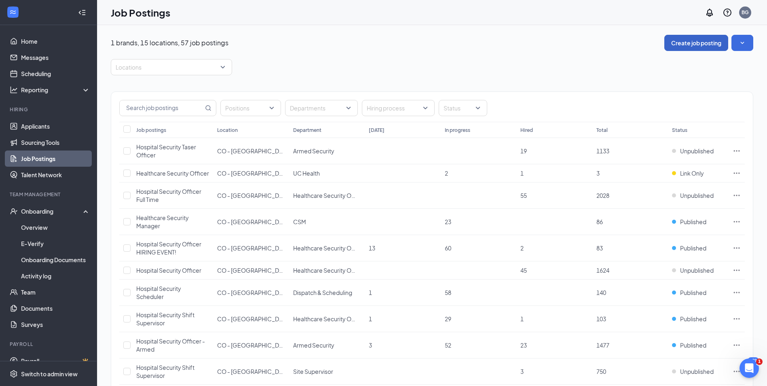
click at [707, 42] on button "Create job posting" at bounding box center [697, 43] width 64 height 16
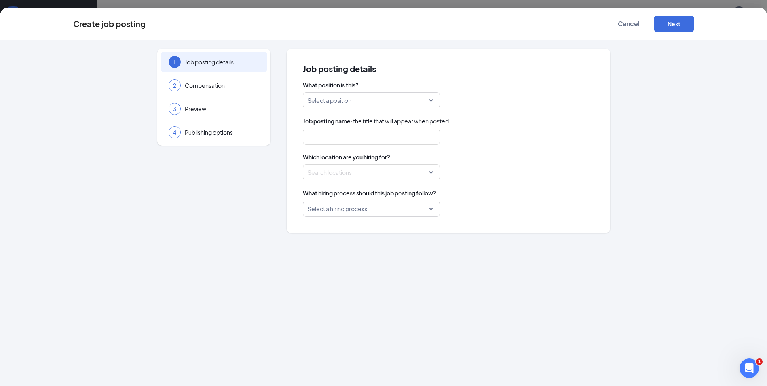
click at [396, 103] on input "search" at bounding box center [369, 100] width 122 height 15
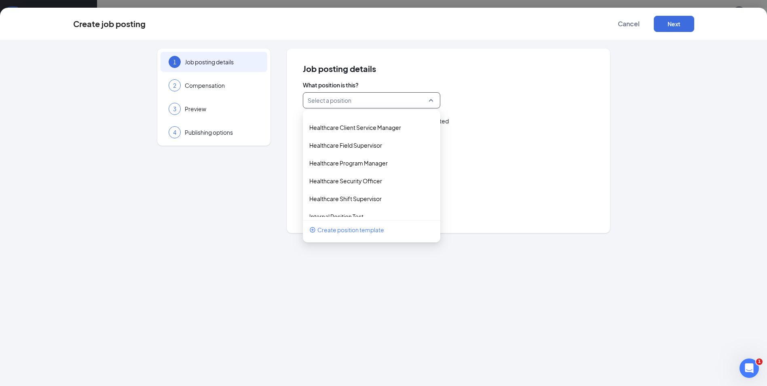
scroll to position [405, 0]
click at [373, 179] on p "Healthcare Security Officer" at bounding box center [365, 180] width 112 height 8
type input "Healthcare Security Officer"
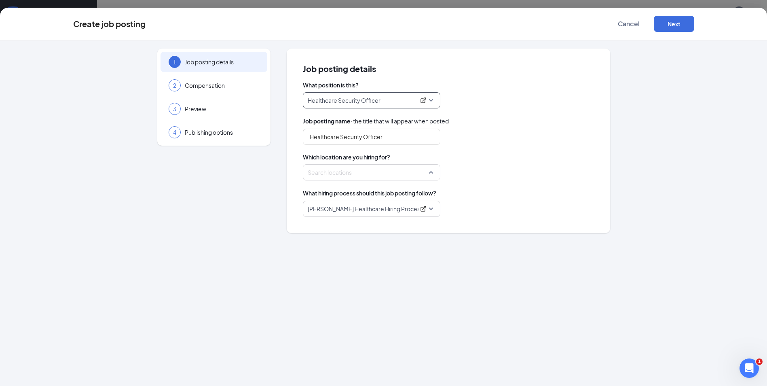
click at [356, 173] on div at bounding box center [369, 172] width 122 height 13
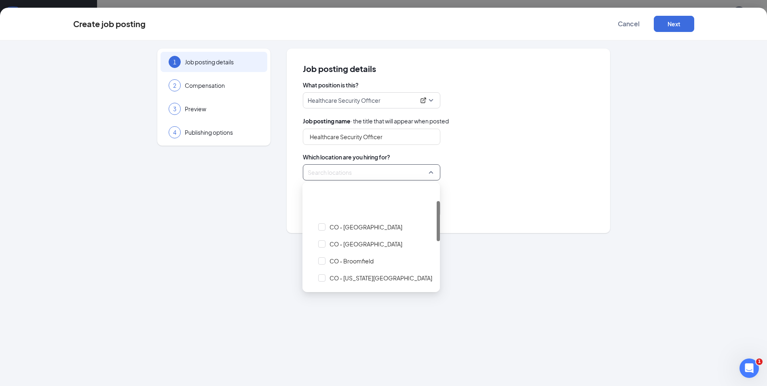
scroll to position [40, 0]
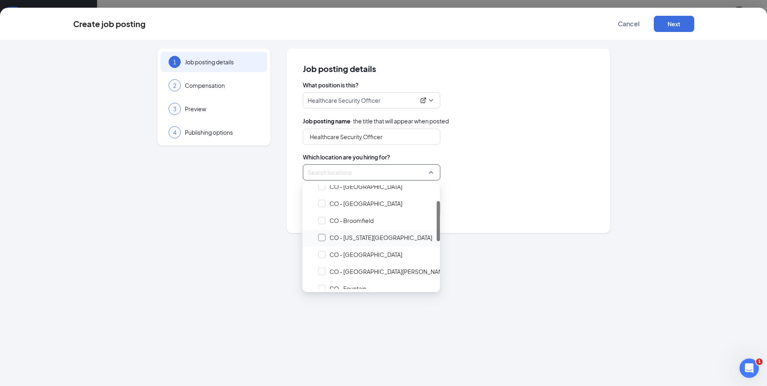
click at [321, 239] on div at bounding box center [321, 237] width 7 height 7
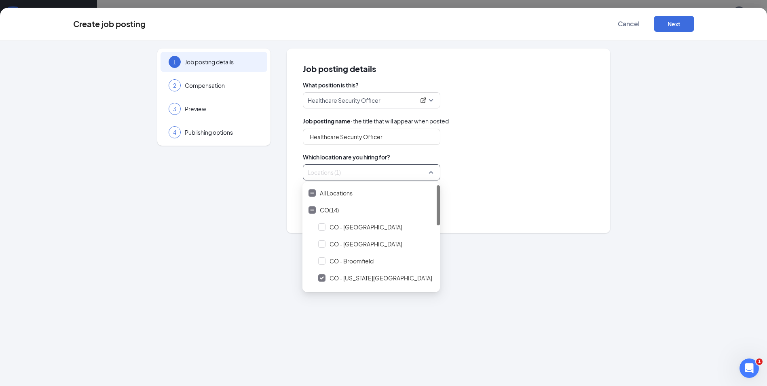
click at [481, 179] on div "Locations (1)" at bounding box center [448, 172] width 291 height 16
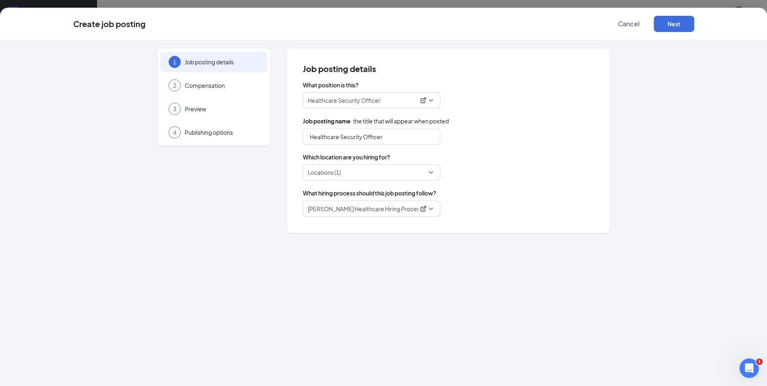
click at [431, 206] on span "Sutter Healthcare Hiring Process" at bounding box center [372, 208] width 128 height 15
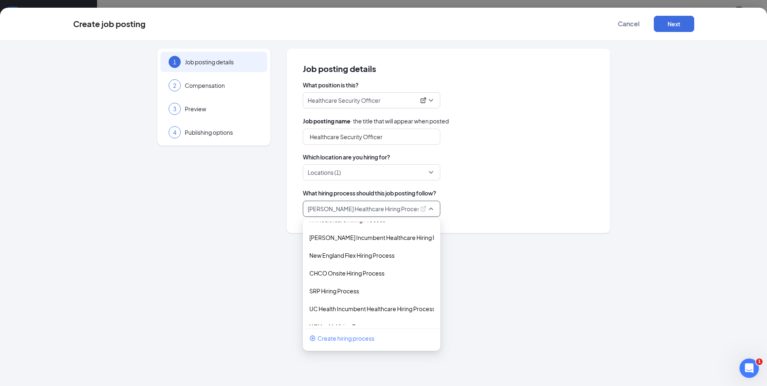
scroll to position [770, 0]
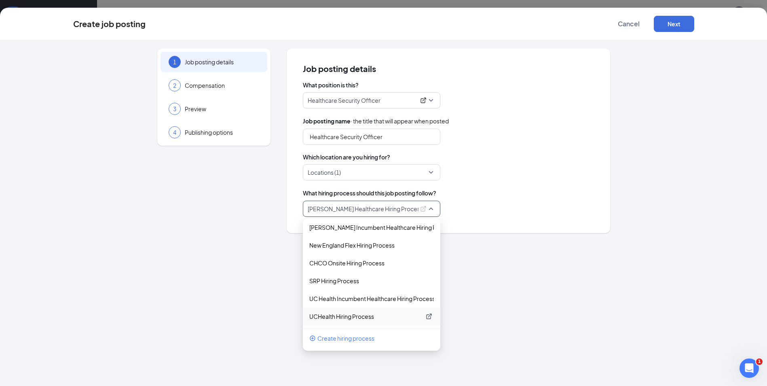
click at [347, 316] on p "UCHealth Hiring Process" at bounding box center [365, 316] width 112 height 8
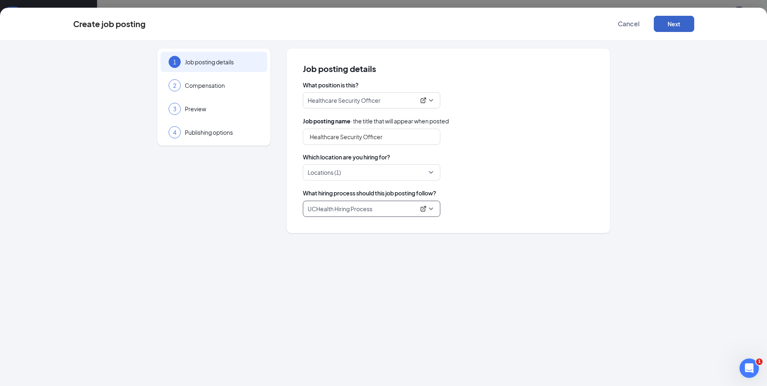
click at [676, 24] on button "Next" at bounding box center [674, 24] width 40 height 16
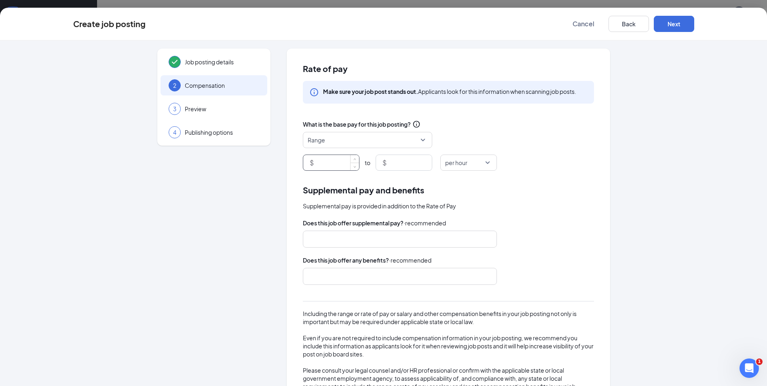
click at [325, 165] on input at bounding box center [338, 162] width 44 height 15
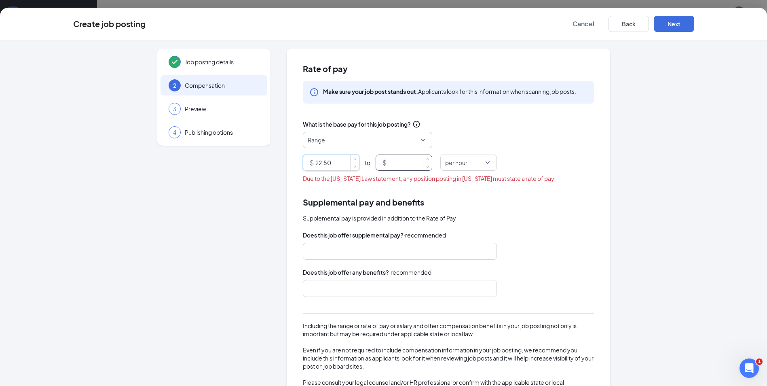
type input "22.5"
click at [392, 167] on input at bounding box center [410, 162] width 44 height 15
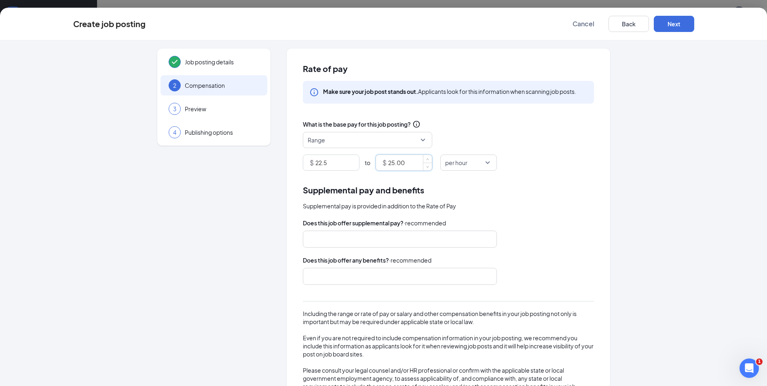
scroll to position [36, 0]
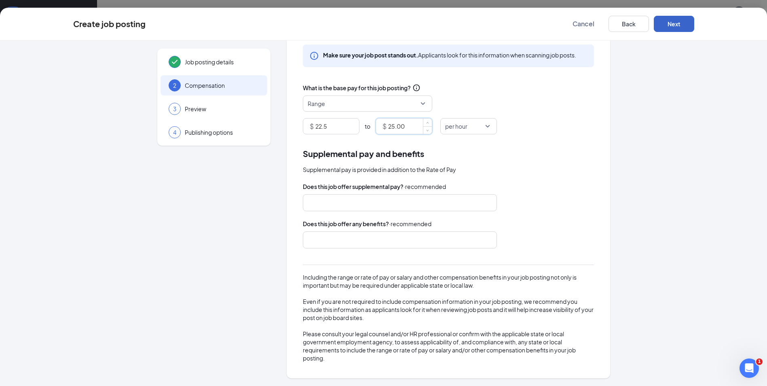
type input "25"
click at [686, 24] on button "Next" at bounding box center [674, 24] width 40 height 16
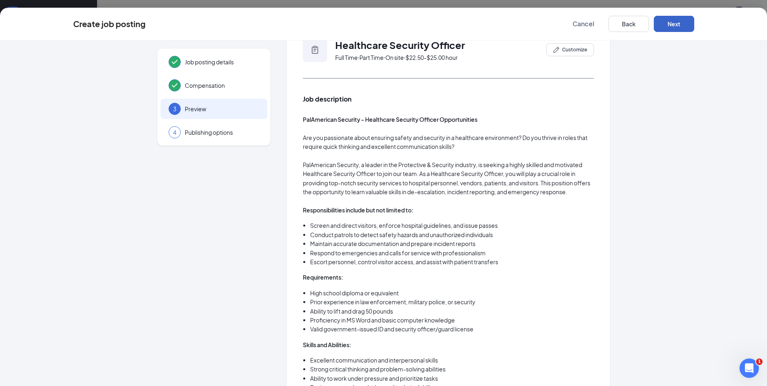
scroll to position [0, 0]
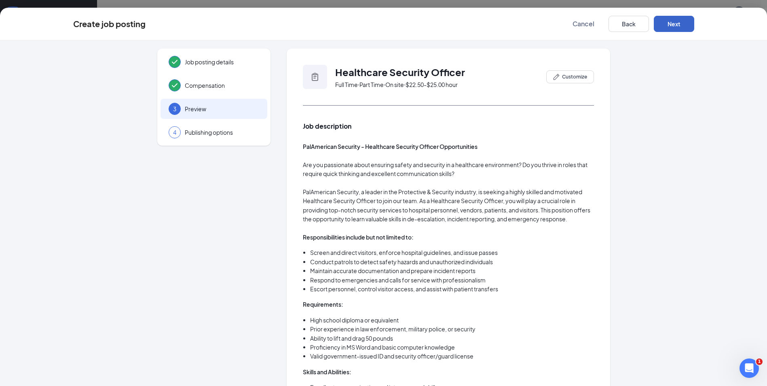
click at [674, 25] on button "Next" at bounding box center [674, 24] width 40 height 16
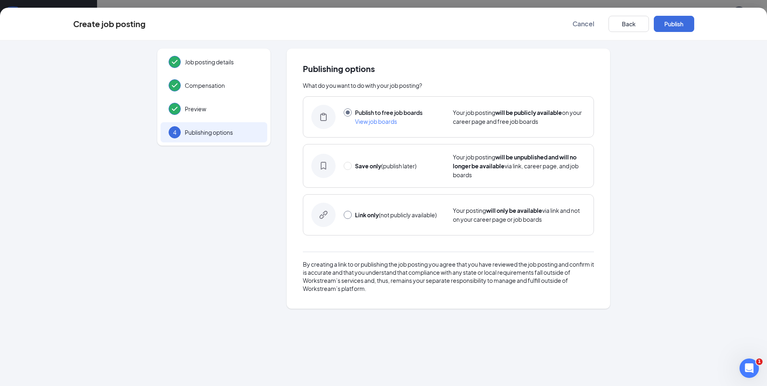
click at [345, 215] on input "radio" at bounding box center [348, 215] width 8 height 8
radio input "true"
radio input "false"
click at [673, 26] on button "Link only" at bounding box center [674, 24] width 40 height 16
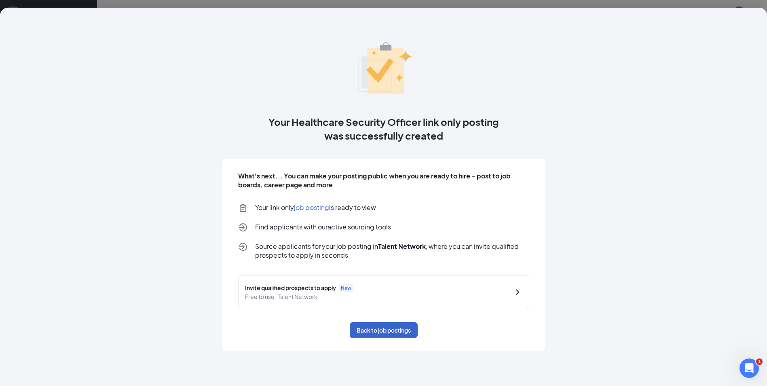
click at [383, 332] on button "Back to job postings" at bounding box center [384, 330] width 68 height 16
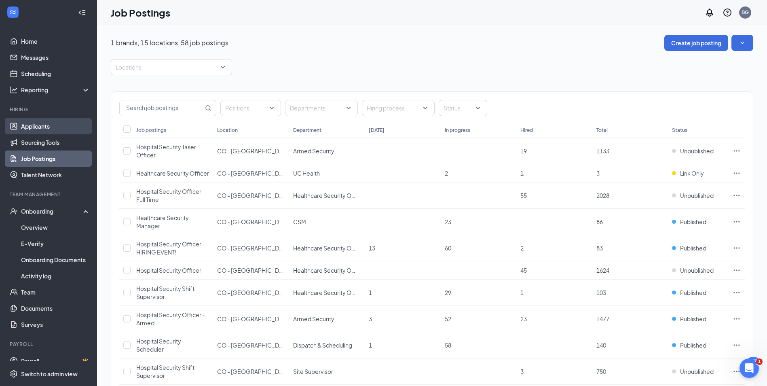
click at [34, 127] on link "Applicants" at bounding box center [55, 126] width 69 height 16
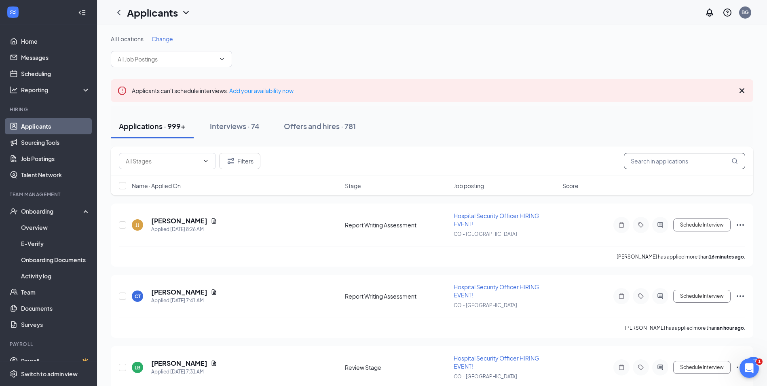
click at [678, 167] on input "text" at bounding box center [684, 161] width 121 height 16
click at [319, 126] on div "Offers and hires · 781" at bounding box center [320, 126] width 72 height 10
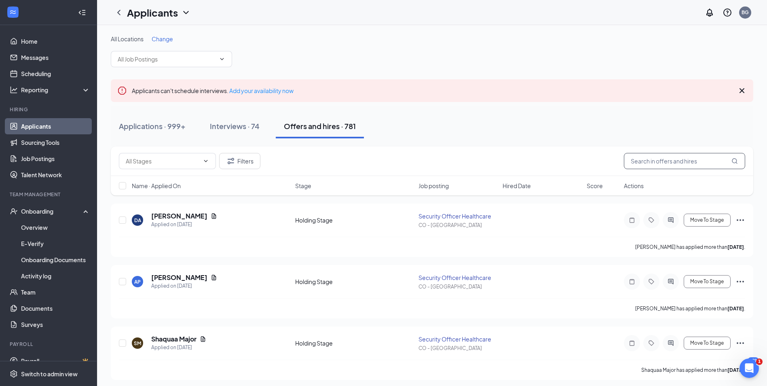
click at [671, 163] on input "text" at bounding box center [684, 161] width 121 height 16
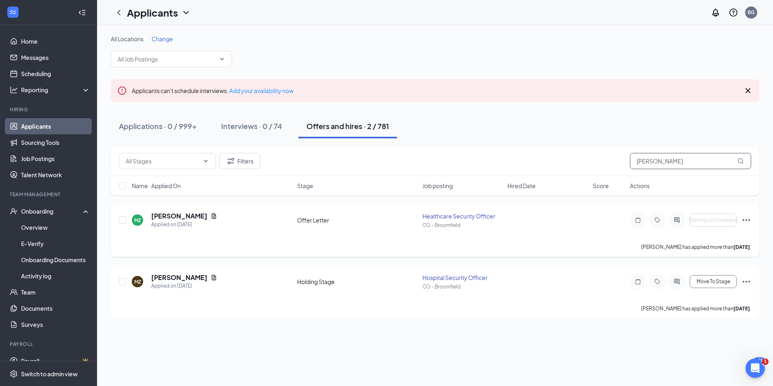
type input "zalewski"
click at [748, 219] on icon "Ellipses" at bounding box center [747, 220] width 10 height 10
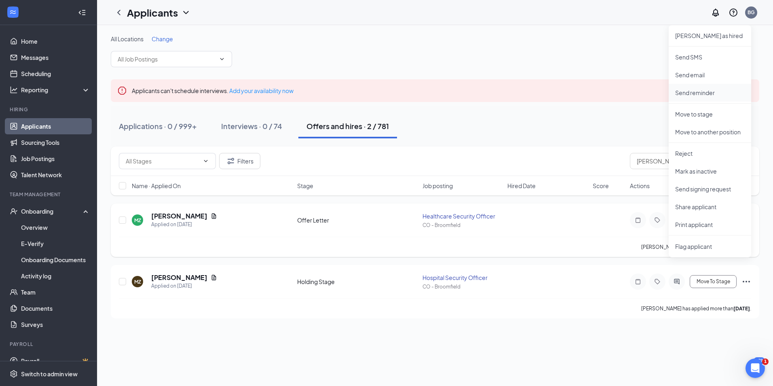
click at [692, 91] on p "Send reminder" at bounding box center [711, 93] width 70 height 8
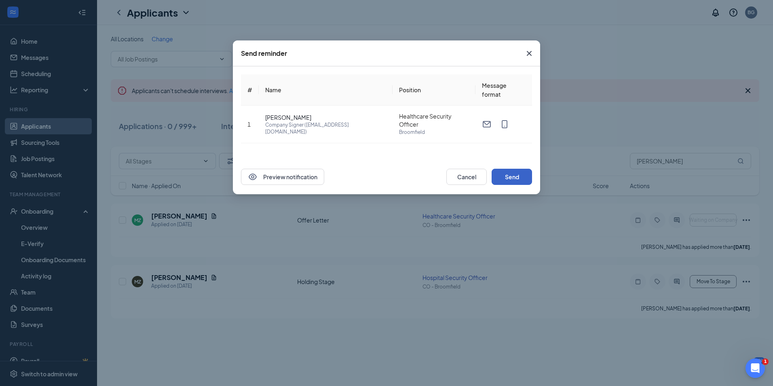
click at [527, 174] on button "Send" at bounding box center [512, 177] width 40 height 16
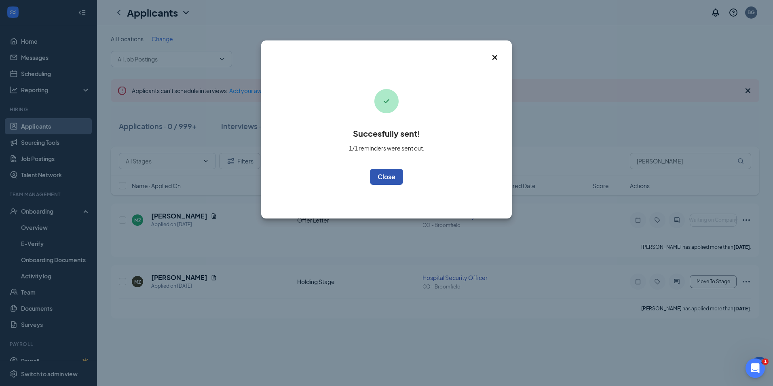
click at [388, 175] on button "OK" at bounding box center [386, 177] width 33 height 16
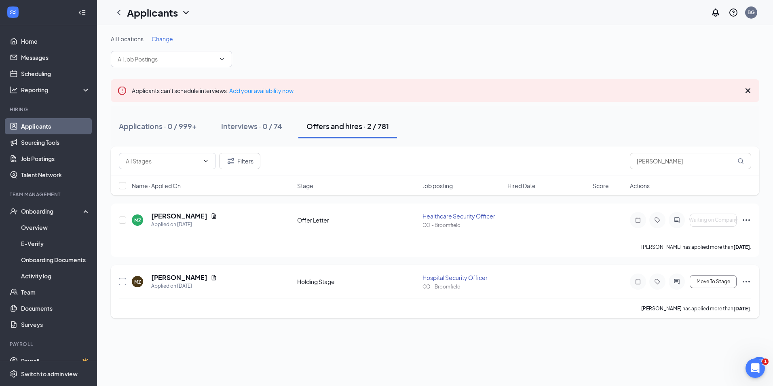
click at [123, 282] on input "checkbox" at bounding box center [122, 281] width 7 height 7
checkbox input "true"
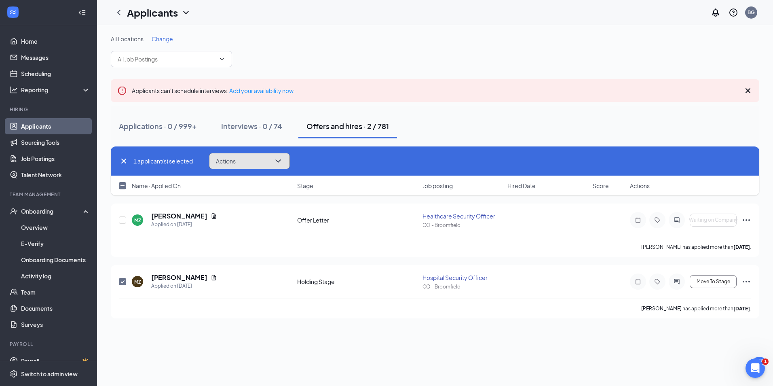
click at [241, 157] on button "Actions" at bounding box center [249, 161] width 81 height 16
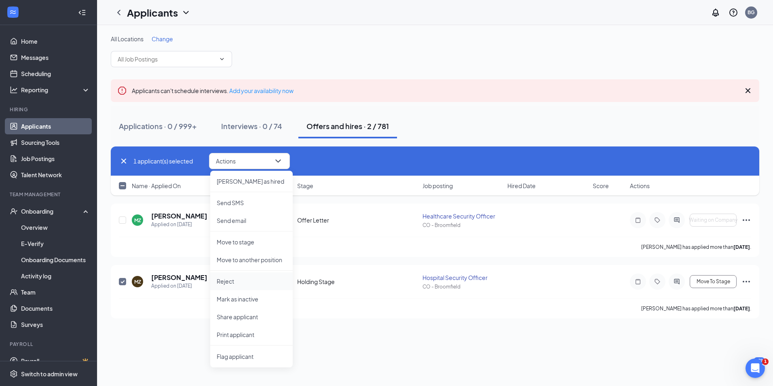
click at [230, 283] on p "Reject" at bounding box center [252, 281] width 70 height 8
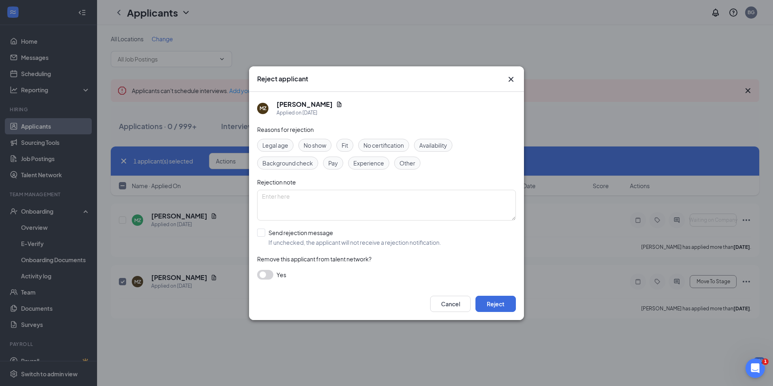
click at [405, 161] on span "Other" at bounding box center [408, 163] width 16 height 9
click at [388, 201] on textarea at bounding box center [386, 205] width 259 height 31
type textarea "hired for another position"
click at [511, 303] on button "Reject" at bounding box center [496, 304] width 40 height 16
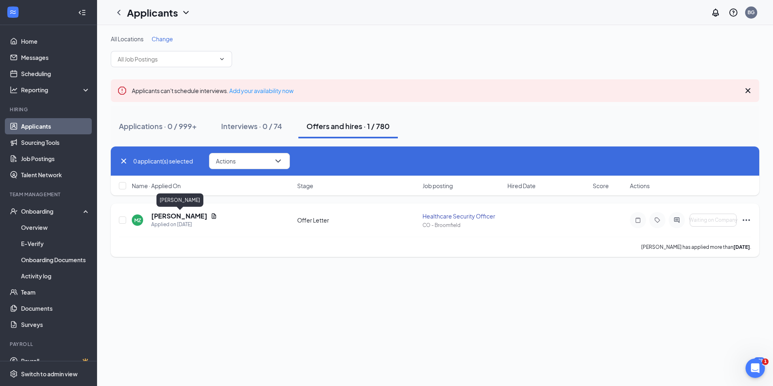
click at [204, 215] on h5 "MICHAEL ZALEWSKI" at bounding box center [179, 216] width 56 height 9
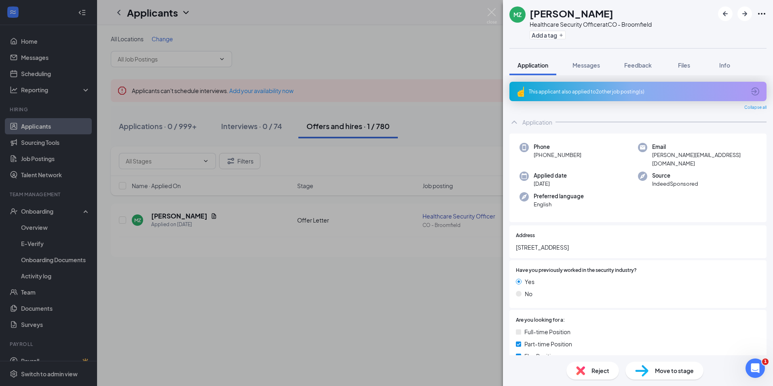
drag, startPoint x: 581, startPoint y: 155, endPoint x: 541, endPoint y: 153, distance: 40.5
click at [541, 153] on div "Phone +1 (732) 977-7046" at bounding box center [579, 155] width 119 height 25
drag, startPoint x: 541, startPoint y: 153, endPoint x: 549, endPoint y: 155, distance: 8.8
copy span "(732) 977-7046"
click at [490, 11] on img at bounding box center [492, 16] width 10 height 16
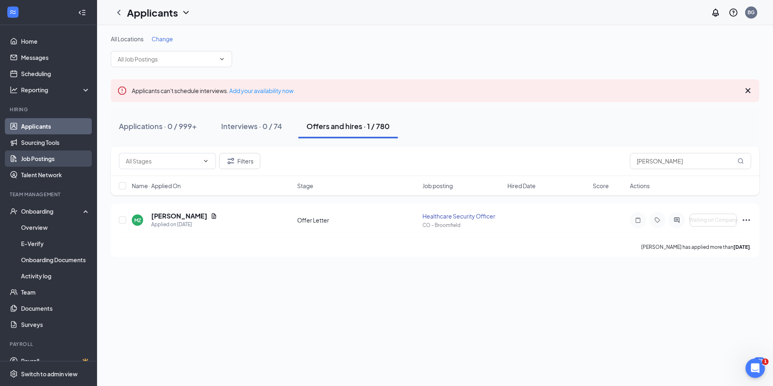
click at [36, 154] on link "Job Postings" at bounding box center [55, 158] width 69 height 16
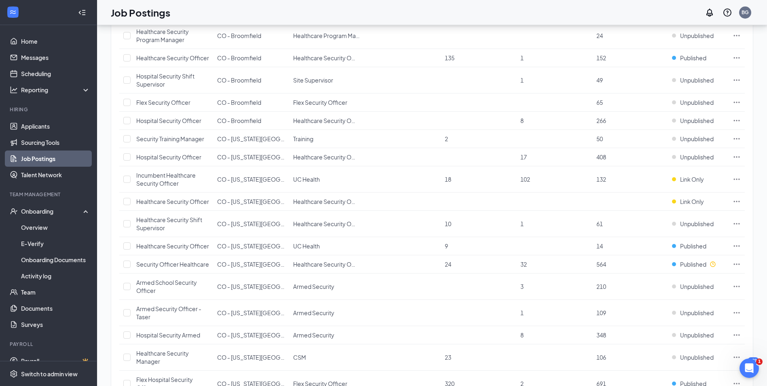
scroll to position [607, 0]
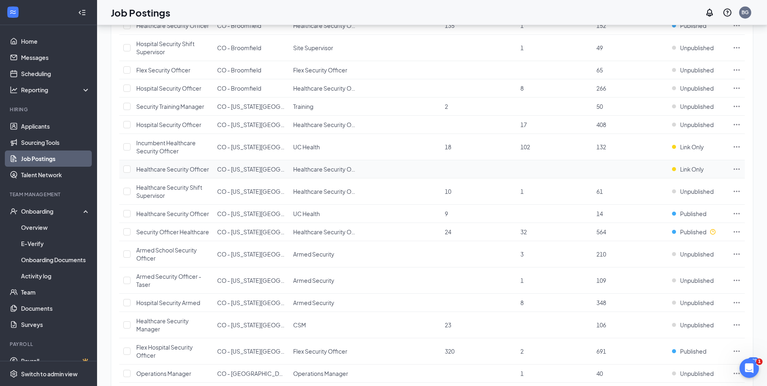
click at [737, 173] on icon "Ellipses" at bounding box center [737, 169] width 8 height 8
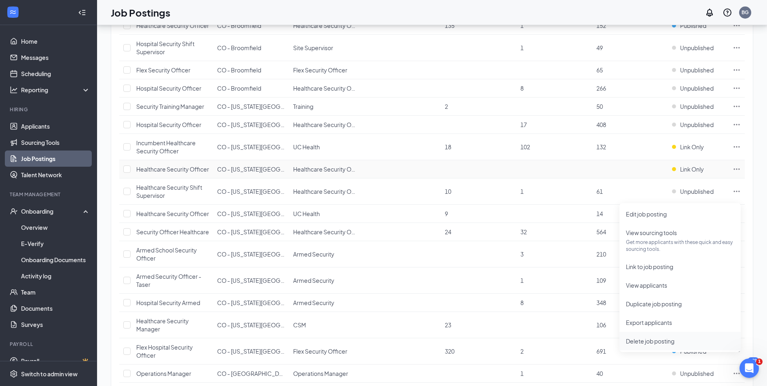
click at [670, 341] on span "Delete job posting" at bounding box center [650, 340] width 49 height 7
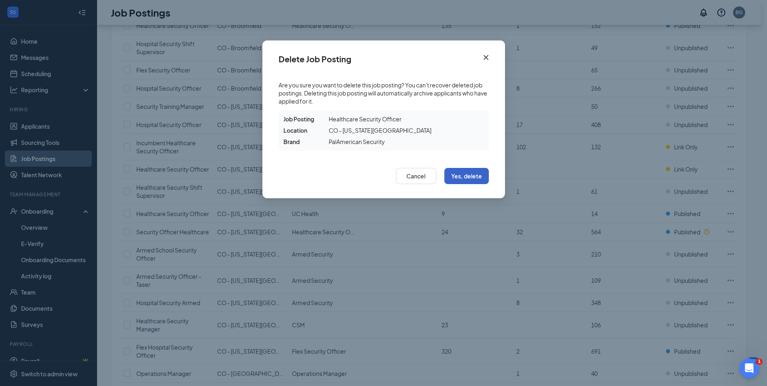
click at [478, 171] on button "Yes, delete" at bounding box center [467, 176] width 44 height 16
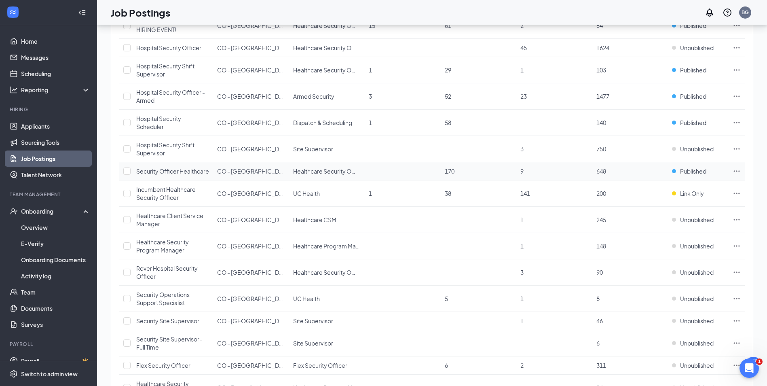
scroll to position [202, 0]
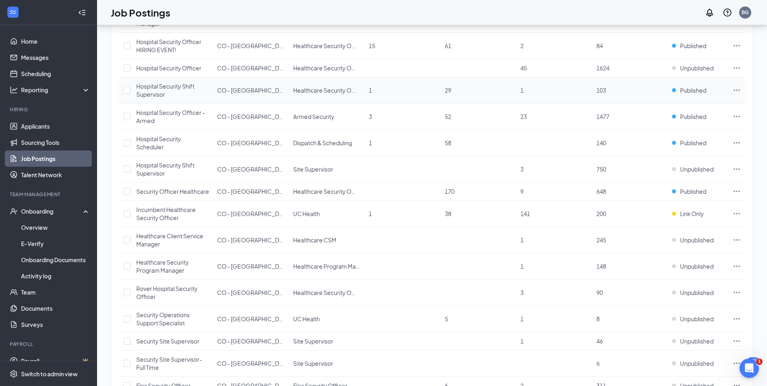
click at [183, 94] on span "Hospital Security Shift Supervisor" at bounding box center [165, 90] width 58 height 15
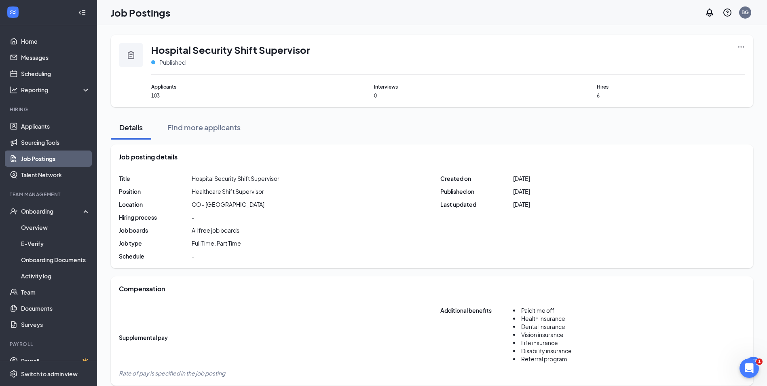
click at [741, 45] on icon "Ellipses" at bounding box center [741, 47] width 8 height 8
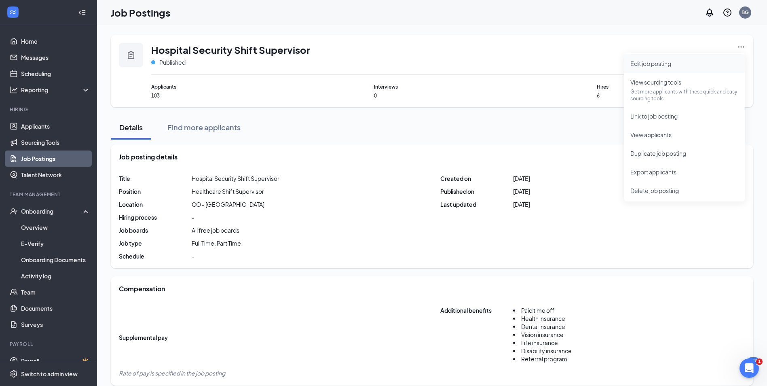
click at [646, 64] on span "Edit job posting" at bounding box center [651, 63] width 41 height 7
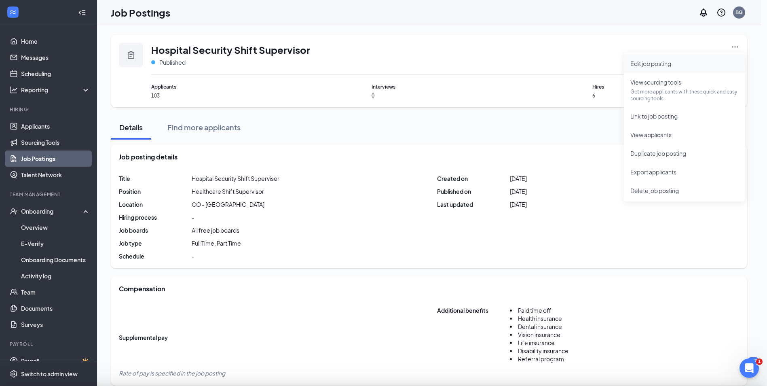
type input "CO - Aurora"
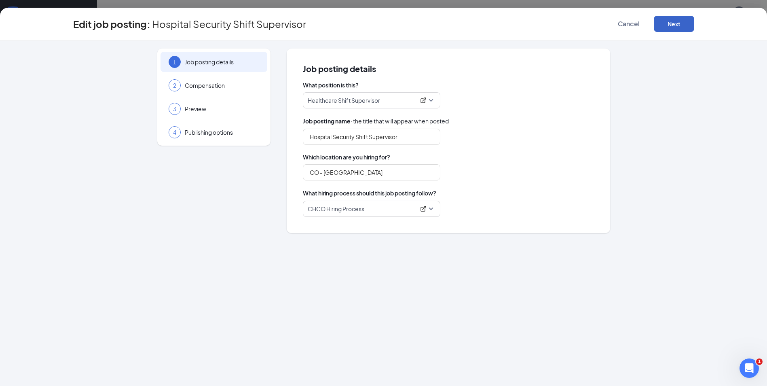
click at [674, 23] on button "Next" at bounding box center [674, 24] width 40 height 16
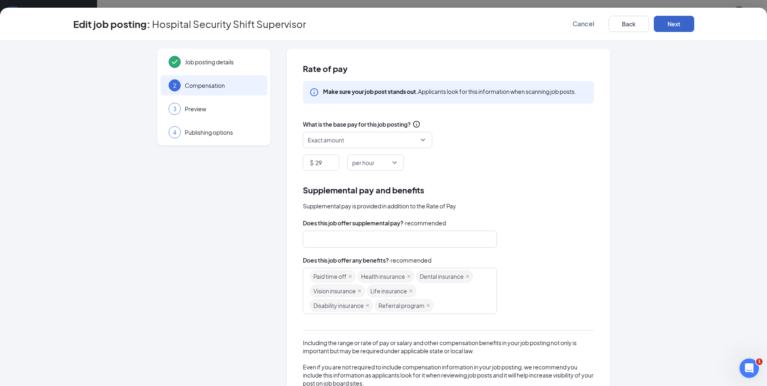
click at [401, 140] on span "Exact amount" at bounding box center [364, 139] width 112 height 15
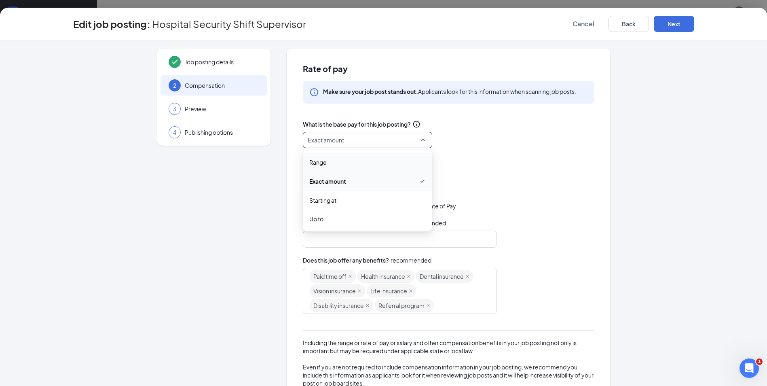
click at [321, 162] on span "Range" at bounding box center [317, 162] width 17 height 9
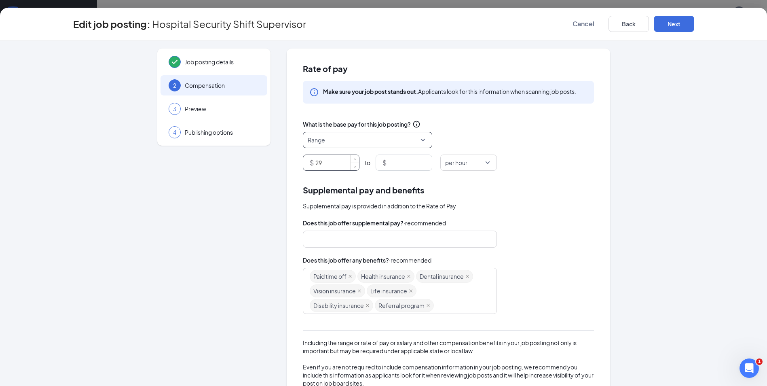
click at [322, 162] on input "29" at bounding box center [338, 162] width 44 height 15
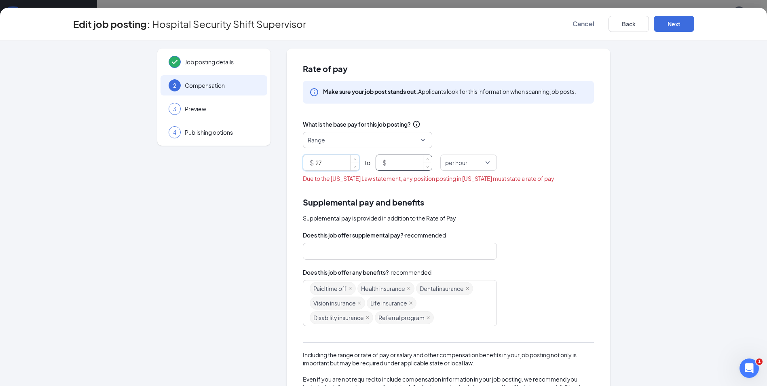
type input "27"
click at [392, 161] on input at bounding box center [410, 162] width 44 height 15
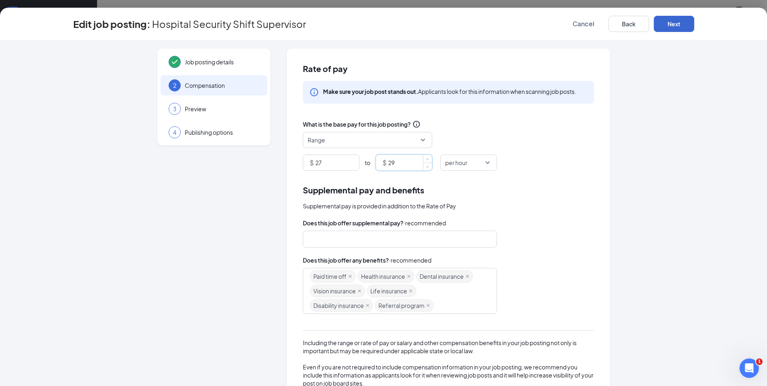
type input "29"
click at [671, 26] on button "Next" at bounding box center [674, 24] width 40 height 16
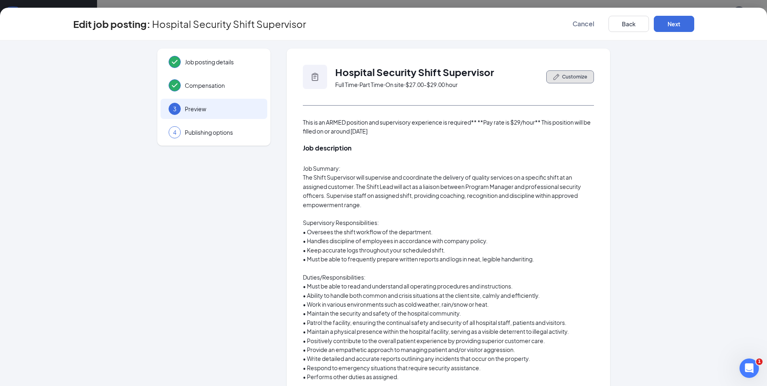
click at [567, 75] on span "Customize" at bounding box center [574, 76] width 25 height 7
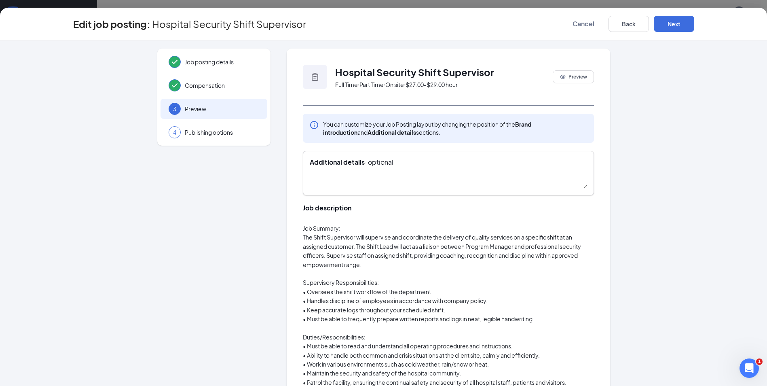
scroll to position [32, 0]
click at [349, 177] on textarea "This is an ARMED position and supervisory experience is required** **Pay rate i…" at bounding box center [448, 180] width 277 height 18
type textarea "This is an ARMED position and supervisory experience is required** **Pay rate i…"
click at [682, 27] on button "Next" at bounding box center [674, 24] width 40 height 16
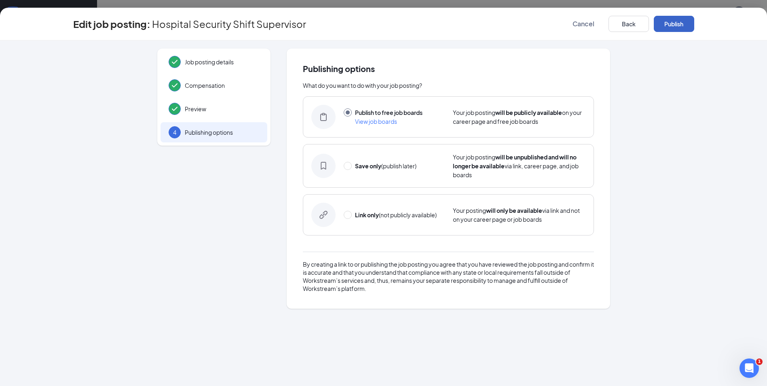
click at [678, 23] on button "Publish" at bounding box center [674, 24] width 40 height 16
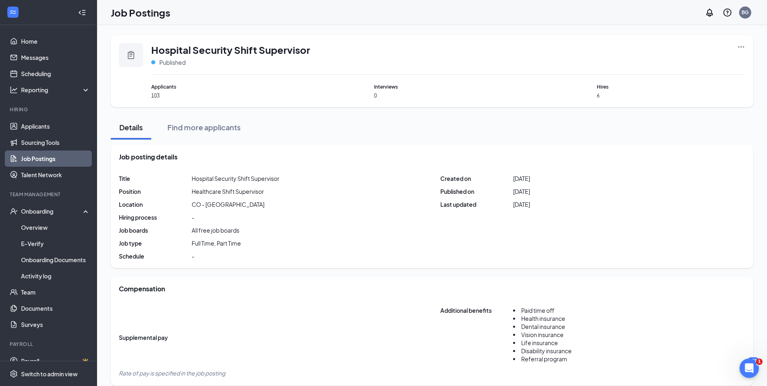
click at [56, 157] on link "Job Postings" at bounding box center [55, 158] width 69 height 16
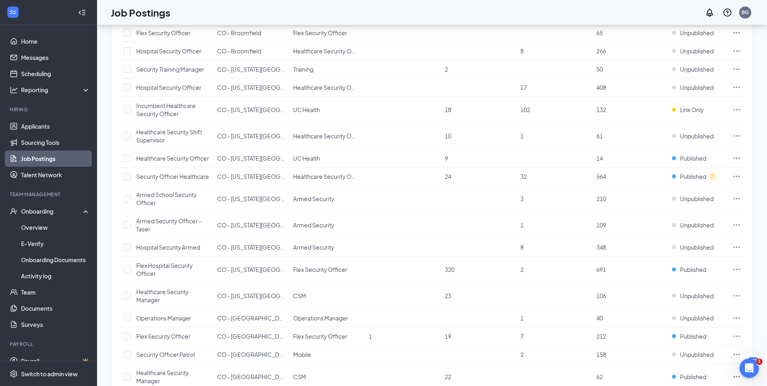
scroll to position [647, 0]
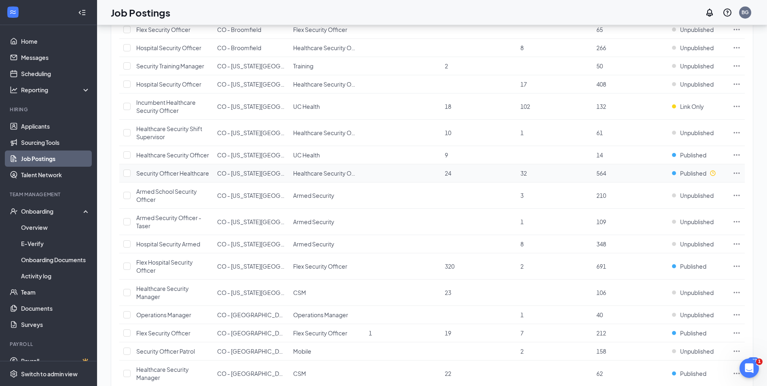
click at [736, 177] on icon "Ellipses" at bounding box center [737, 173] width 8 height 8
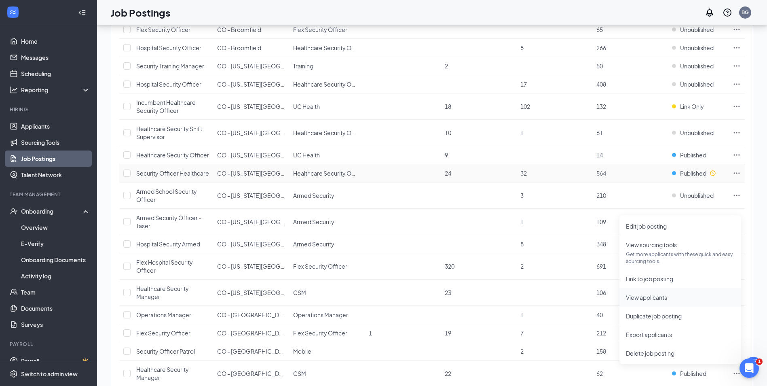
click at [650, 297] on span "View applicants" at bounding box center [646, 297] width 41 height 7
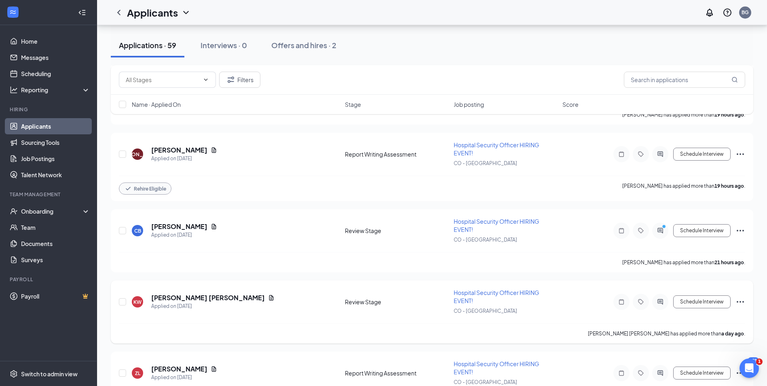
scroll to position [3843, 0]
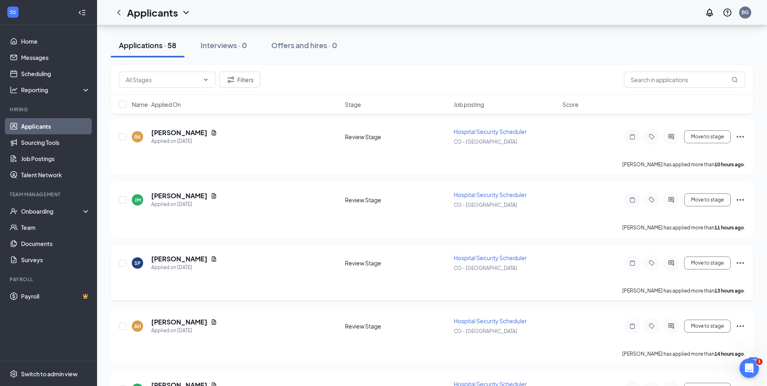
scroll to position [202, 0]
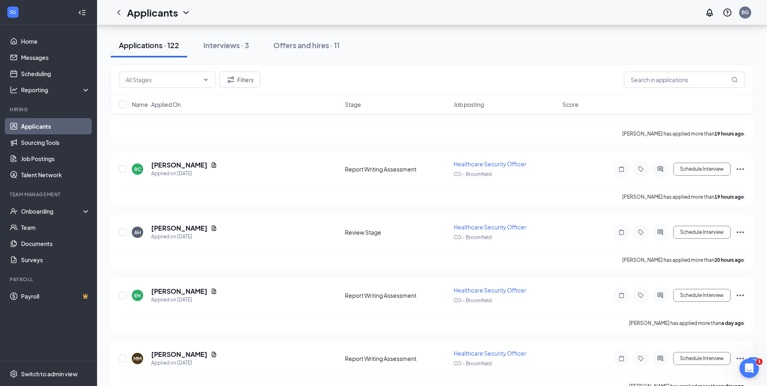
scroll to position [1092, 0]
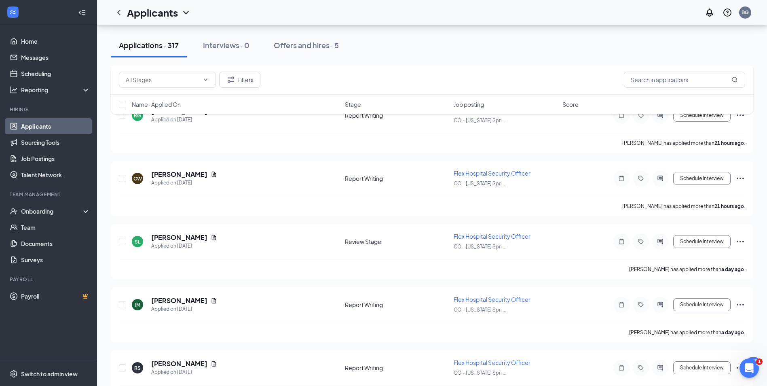
scroll to position [688, 0]
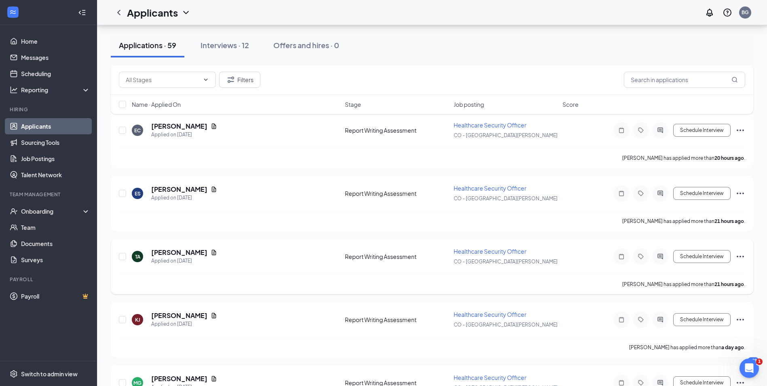
scroll to position [202, 0]
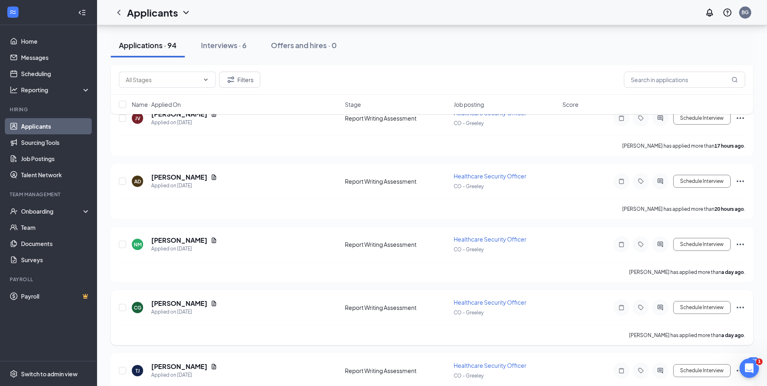
scroll to position [849, 0]
